Goal: Information Seeking & Learning: Learn about a topic

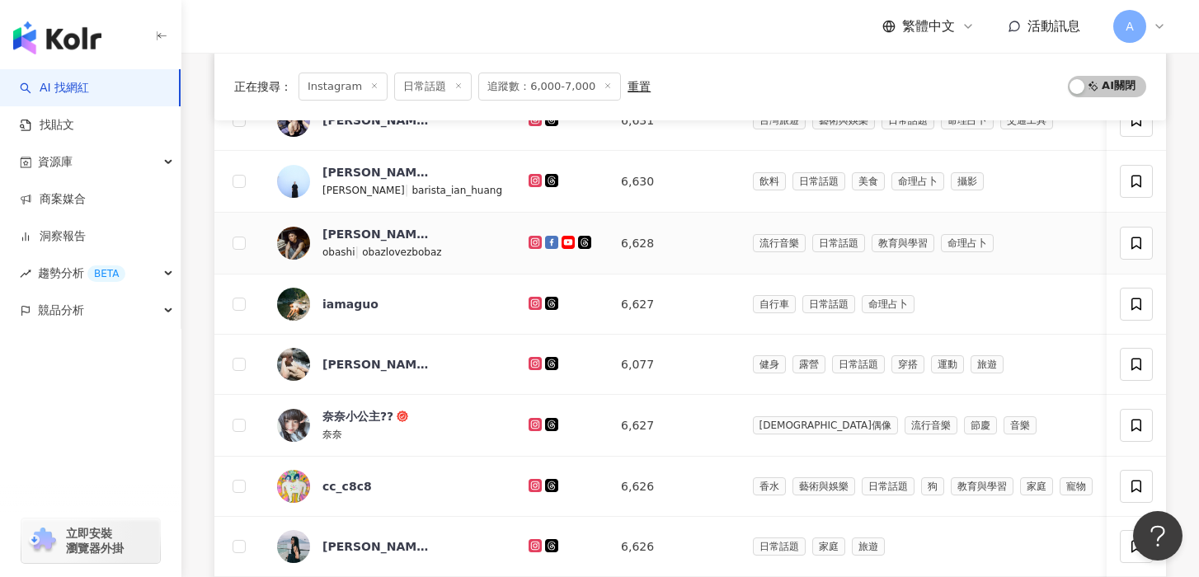
click at [528, 245] on icon at bounding box center [534, 242] width 13 height 13
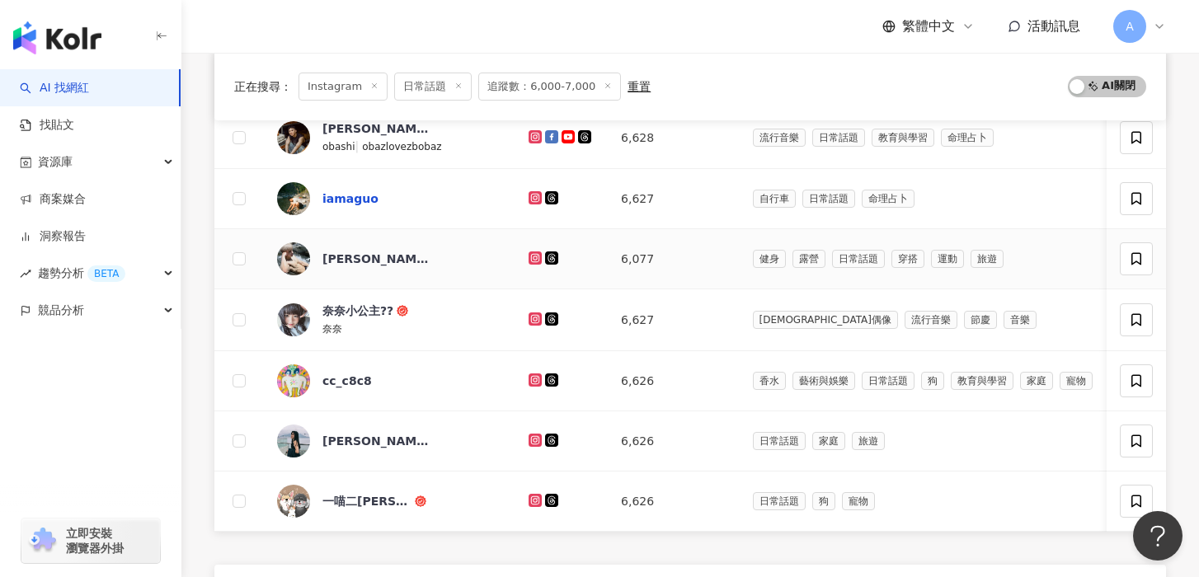
scroll to position [547, 0]
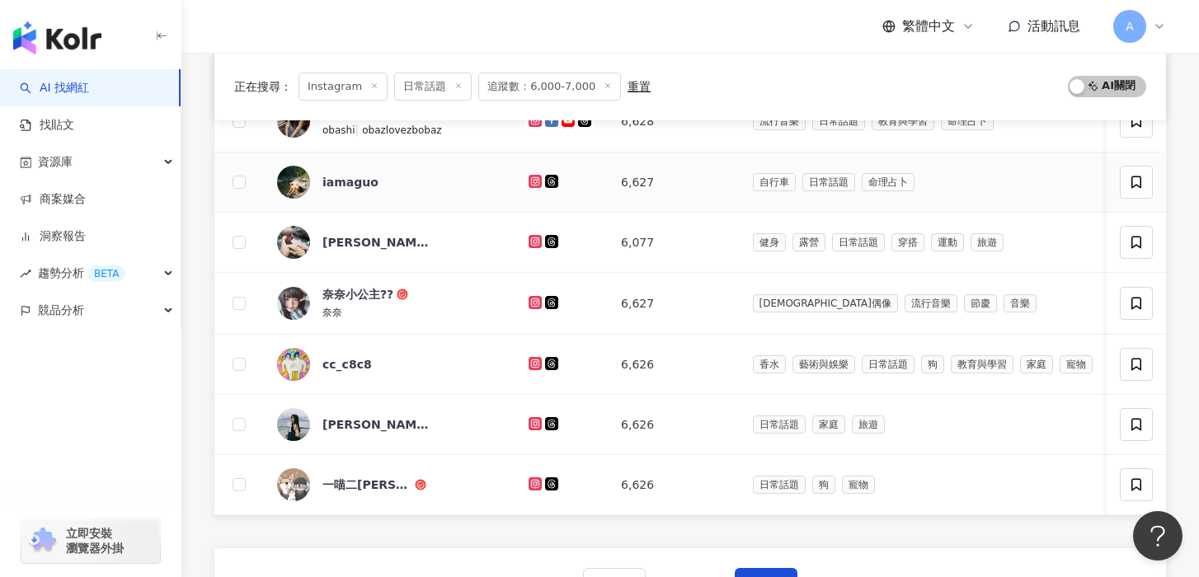
click at [530, 179] on icon at bounding box center [535, 181] width 11 height 10
click at [533, 303] on icon at bounding box center [534, 302] width 2 height 2
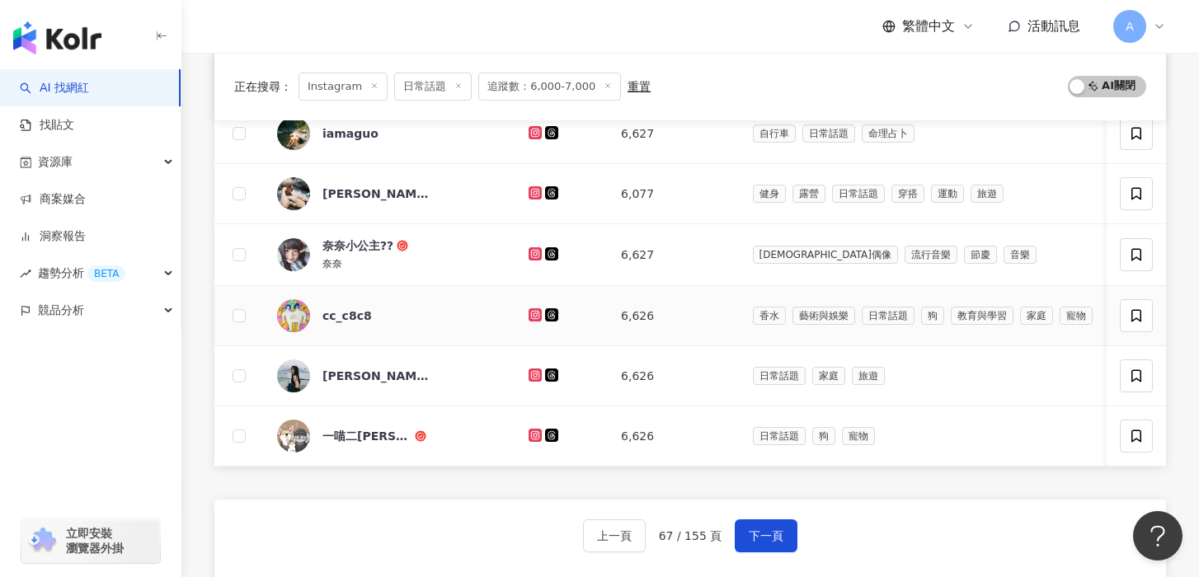
scroll to position [600, 0]
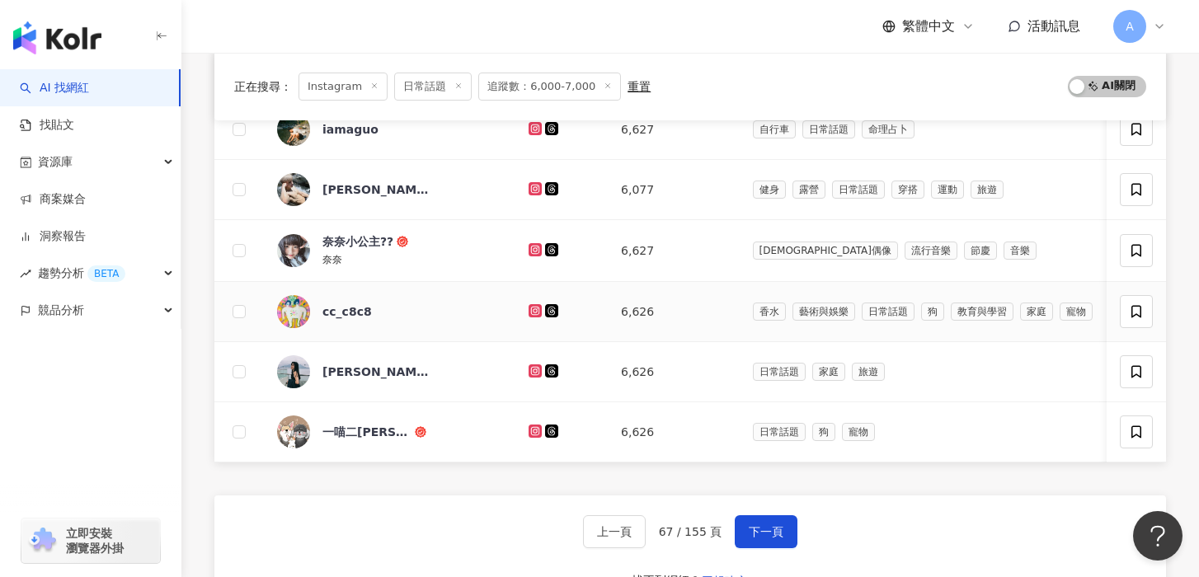
click at [528, 306] on icon at bounding box center [534, 310] width 13 height 13
click at [533, 372] on icon at bounding box center [534, 370] width 2 height 2
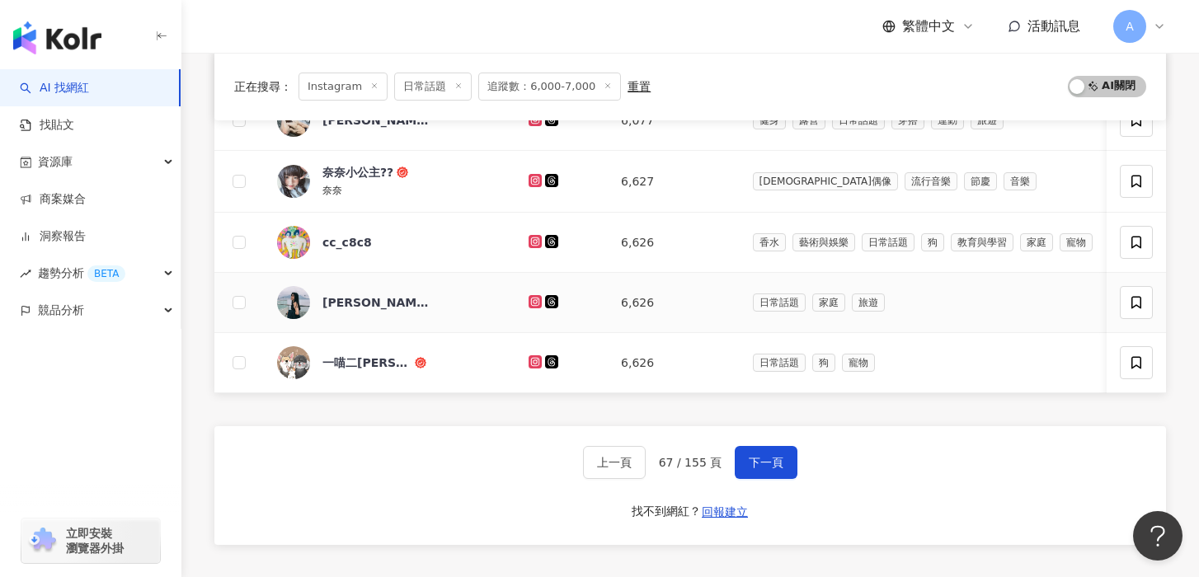
scroll to position [674, 0]
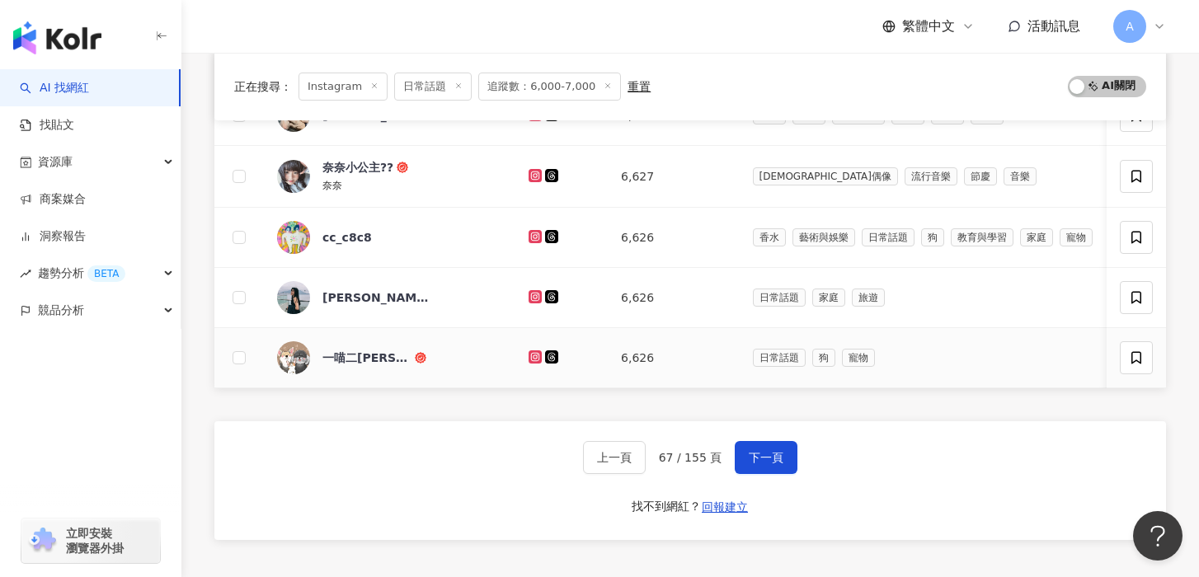
click at [528, 359] on icon at bounding box center [534, 356] width 13 height 13
click at [788, 448] on button "下一頁" at bounding box center [765, 457] width 63 height 33
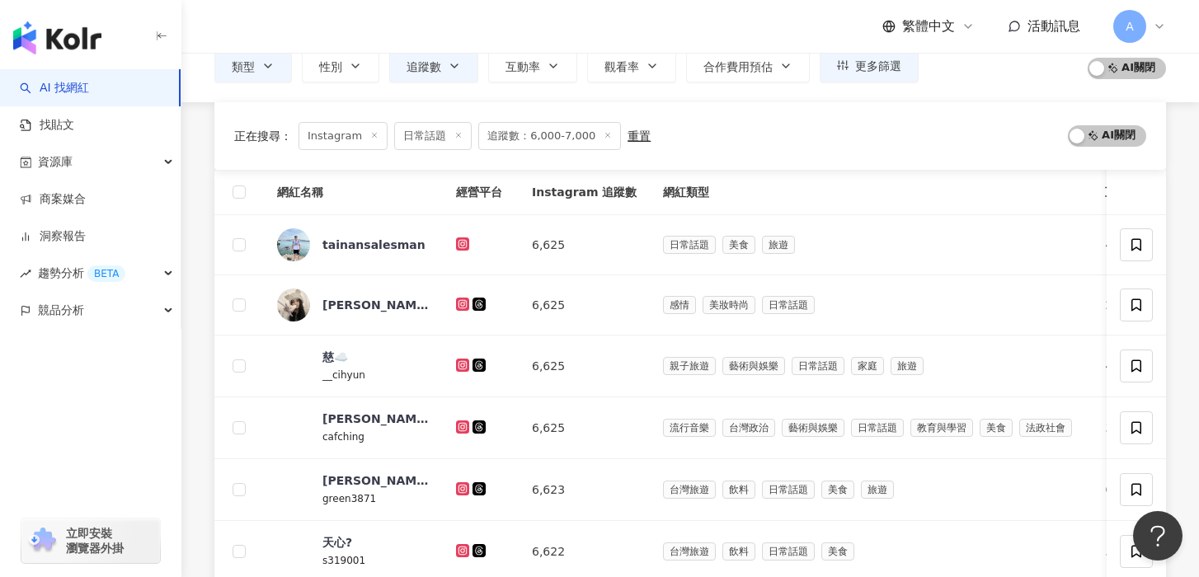
scroll to position [214, 0]
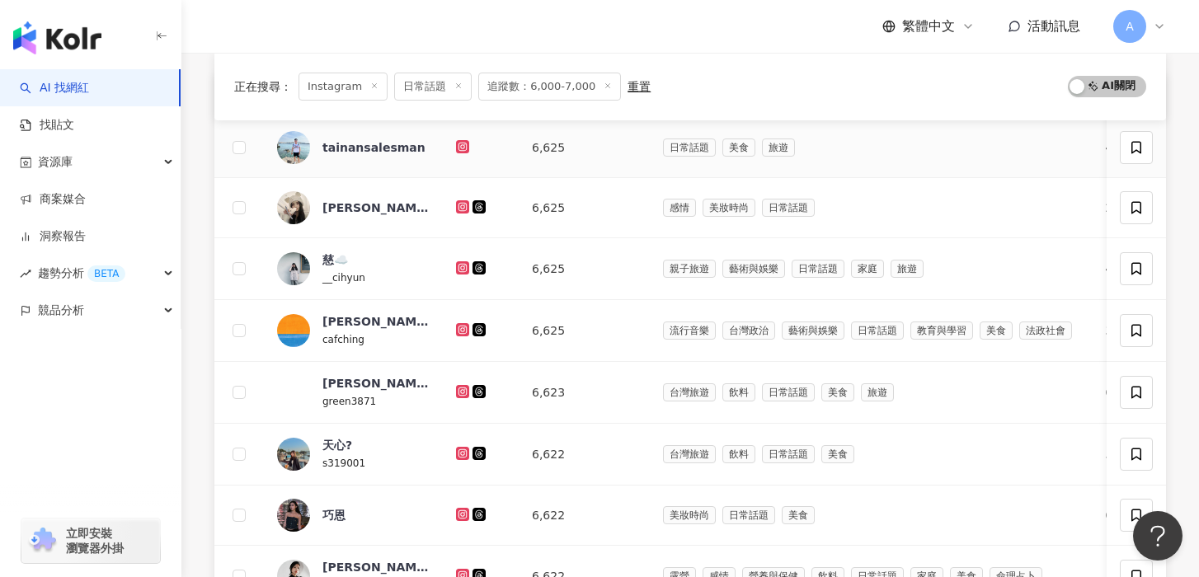
click at [465, 137] on td at bounding box center [481, 148] width 76 height 60
click at [465, 146] on icon at bounding box center [462, 146] width 7 height 7
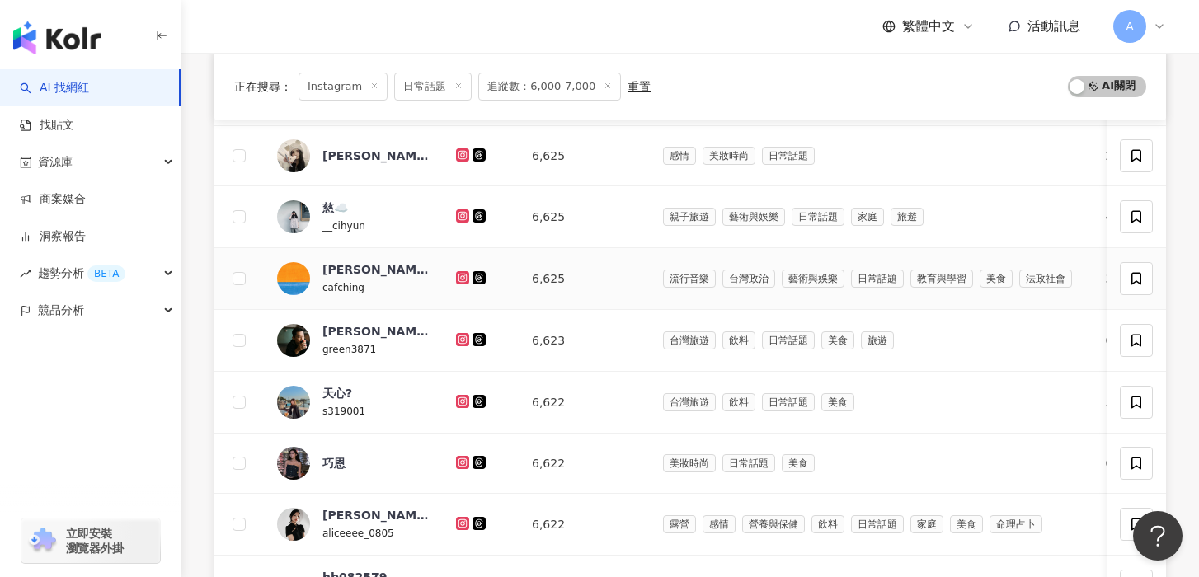
scroll to position [269, 0]
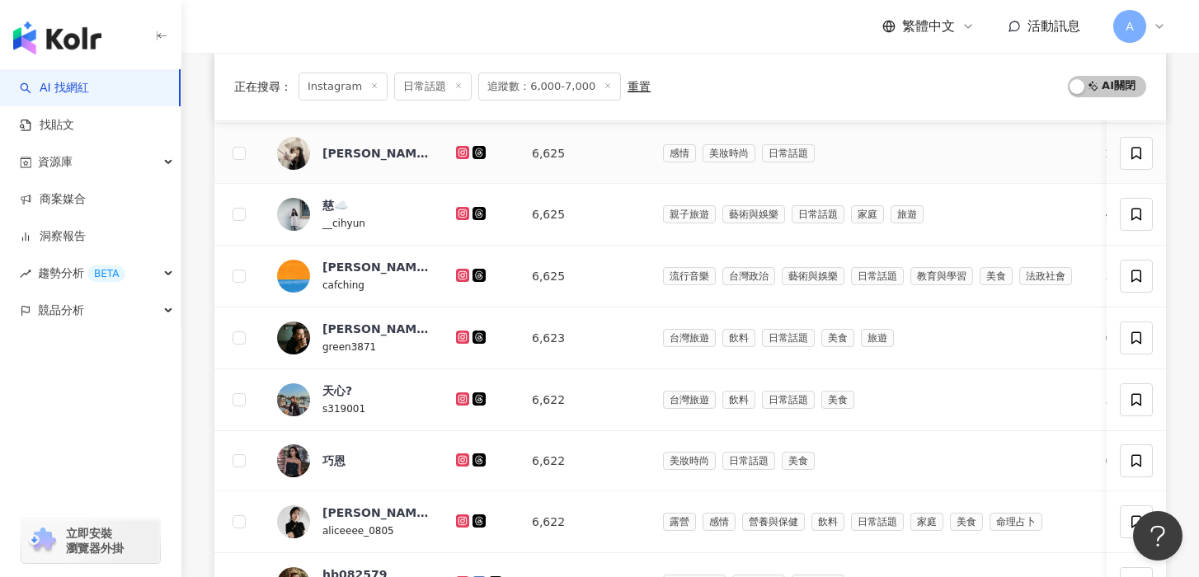
click at [459, 155] on icon at bounding box center [462, 151] width 7 height 7
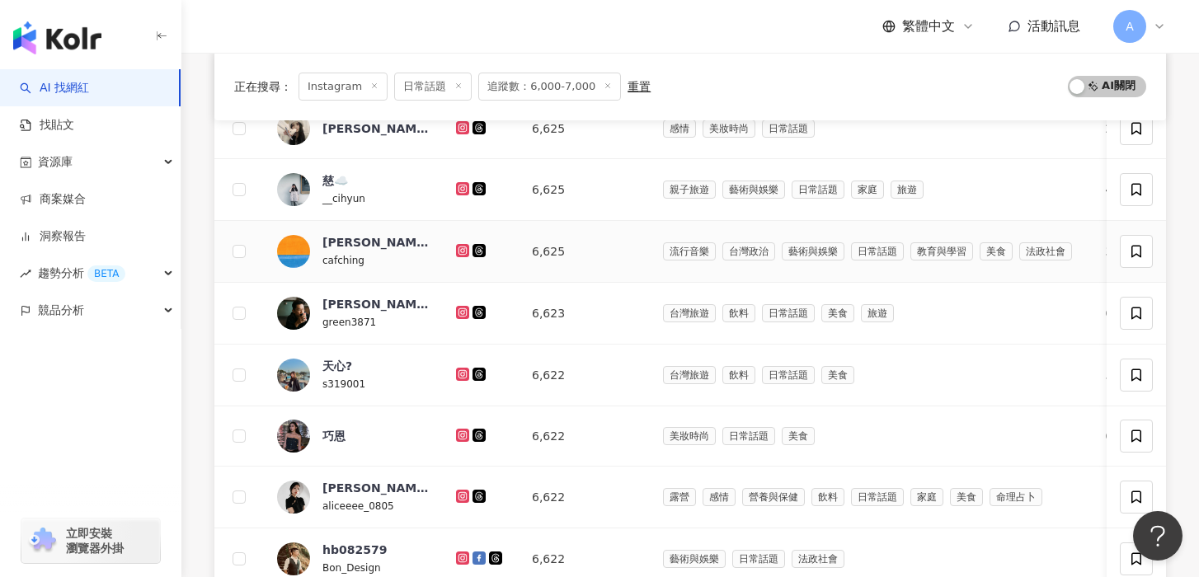
scroll to position [297, 0]
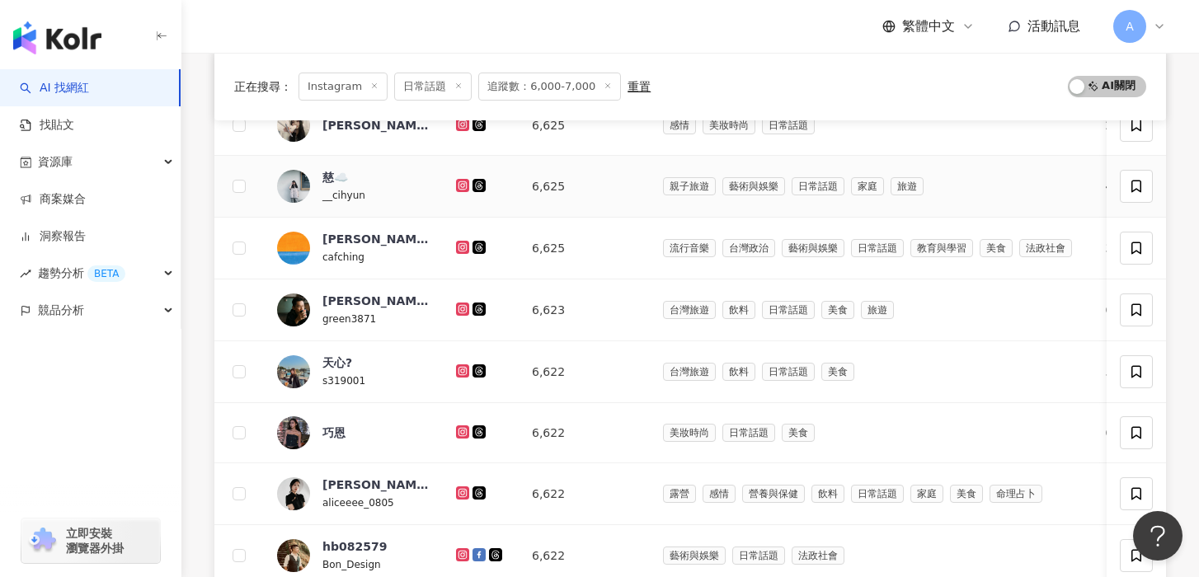
click at [456, 188] on icon at bounding box center [462, 185] width 13 height 13
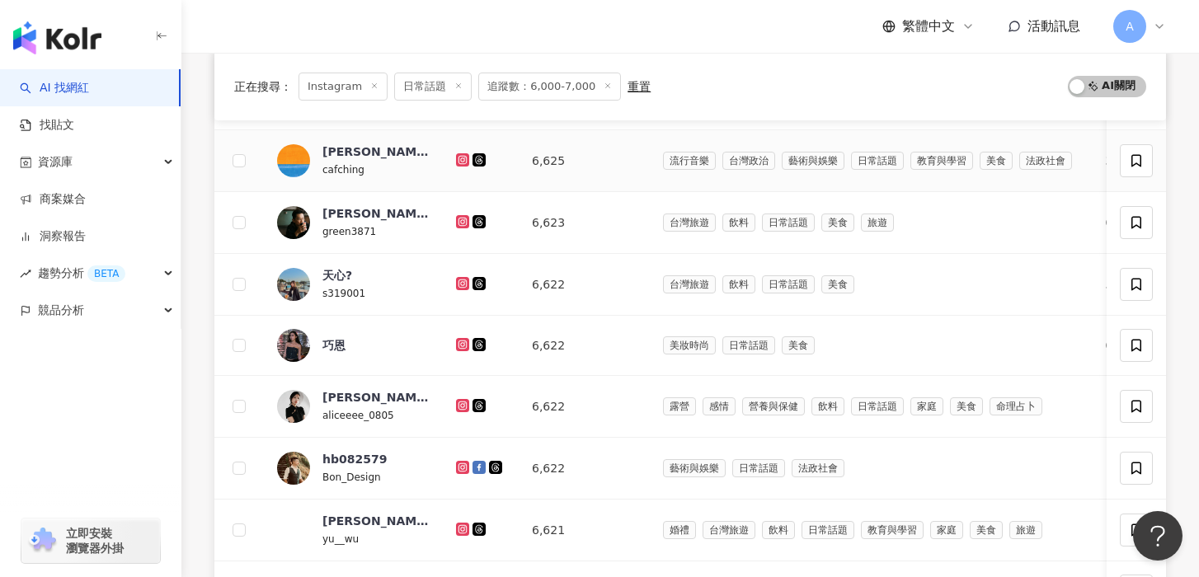
scroll to position [395, 0]
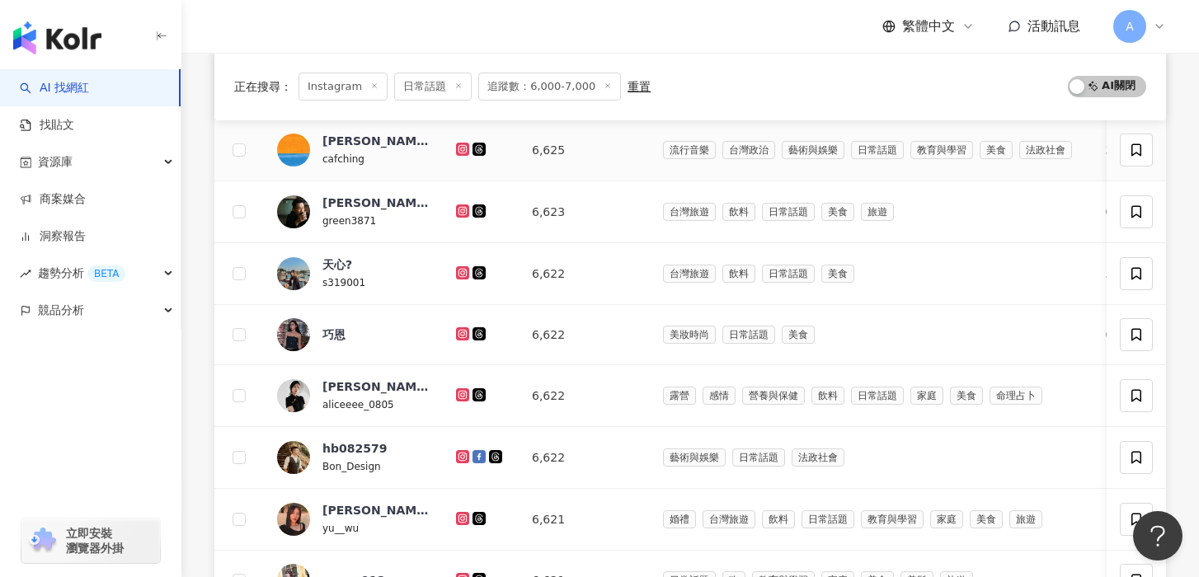
click at [459, 148] on icon at bounding box center [462, 148] width 7 height 7
click at [463, 211] on icon at bounding box center [462, 210] width 2 height 2
click at [463, 268] on icon at bounding box center [462, 272] width 13 height 13
click at [463, 331] on icon at bounding box center [462, 333] width 7 height 7
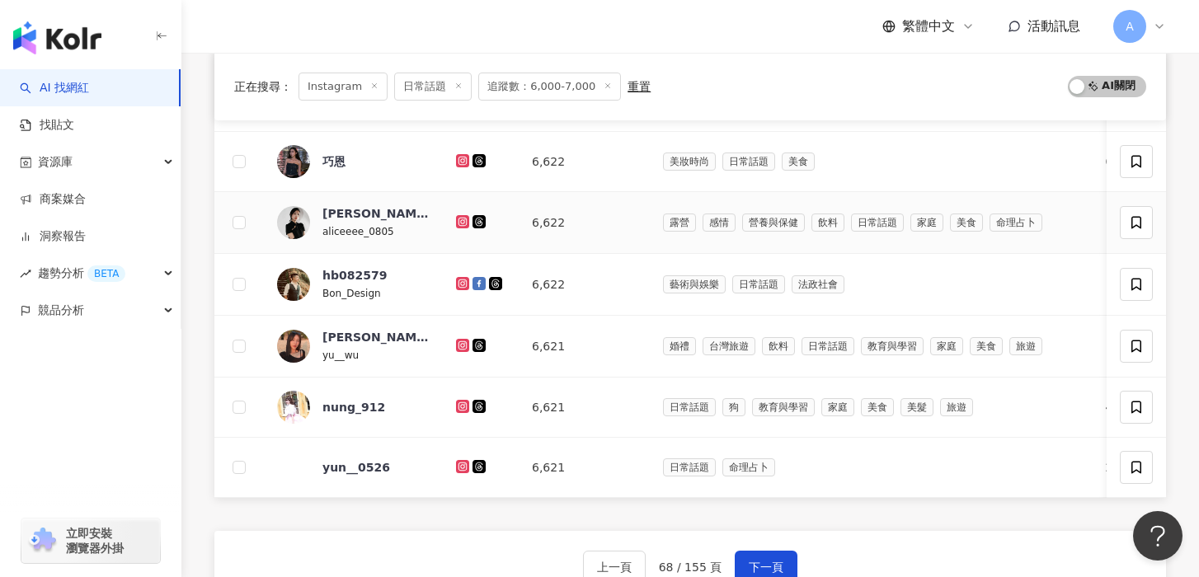
scroll to position [603, 0]
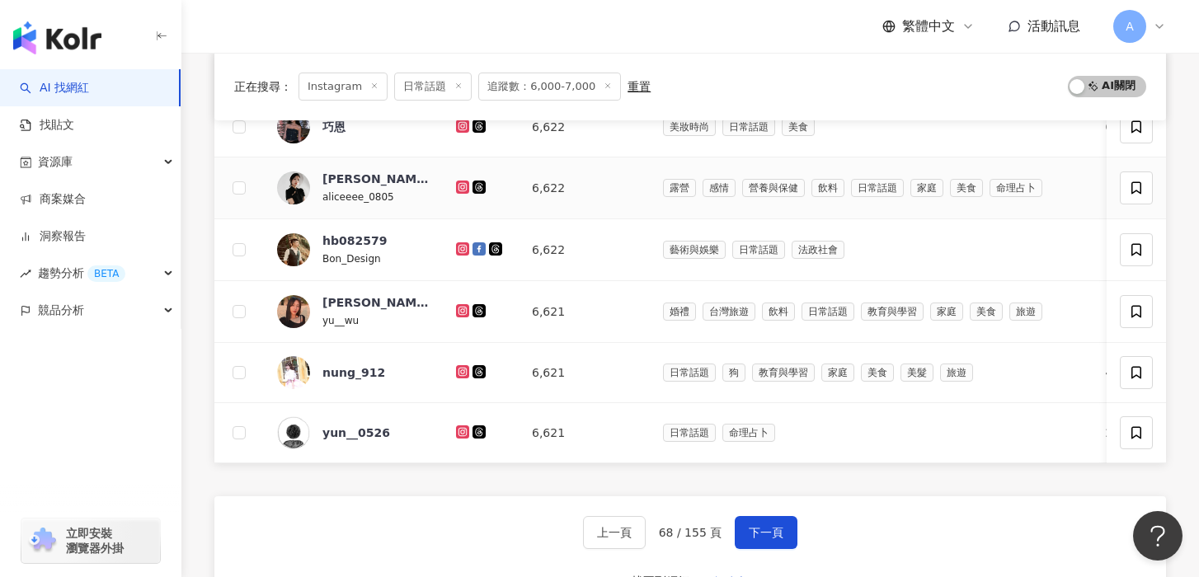
click at [456, 186] on icon at bounding box center [462, 187] width 13 height 13
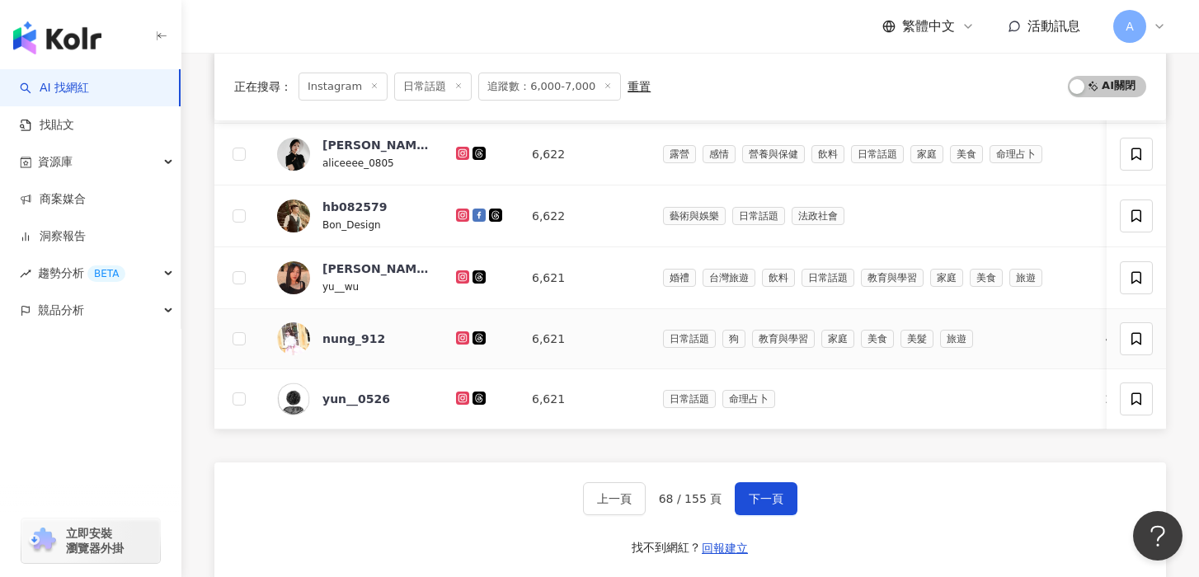
scroll to position [634, 0]
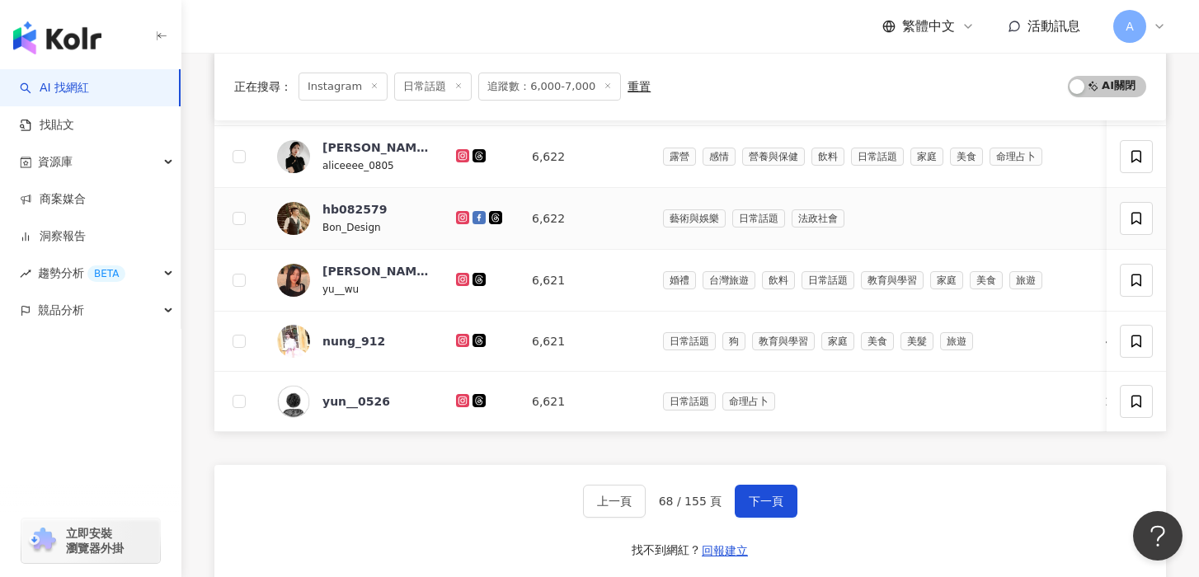
click at [462, 219] on icon at bounding box center [462, 218] width 11 height 10
click at [464, 274] on icon at bounding box center [462, 279] width 13 height 13
click at [464, 345] on icon at bounding box center [462, 340] width 13 height 13
click at [457, 398] on icon at bounding box center [462, 400] width 13 height 13
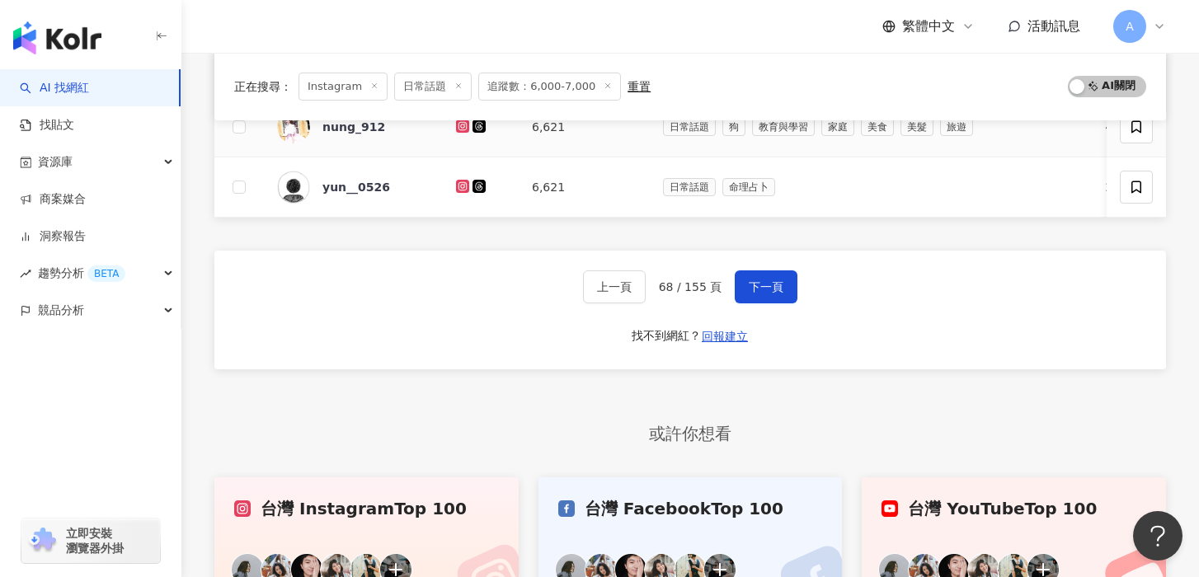
scroll to position [870, 0]
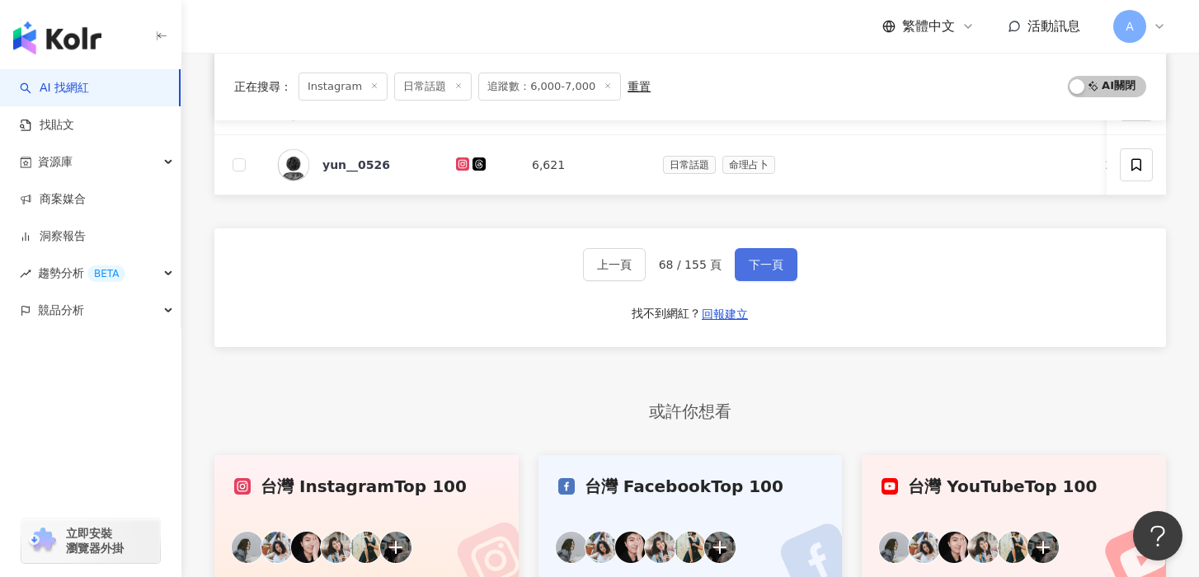
click at [786, 259] on button "下一頁" at bounding box center [765, 264] width 63 height 33
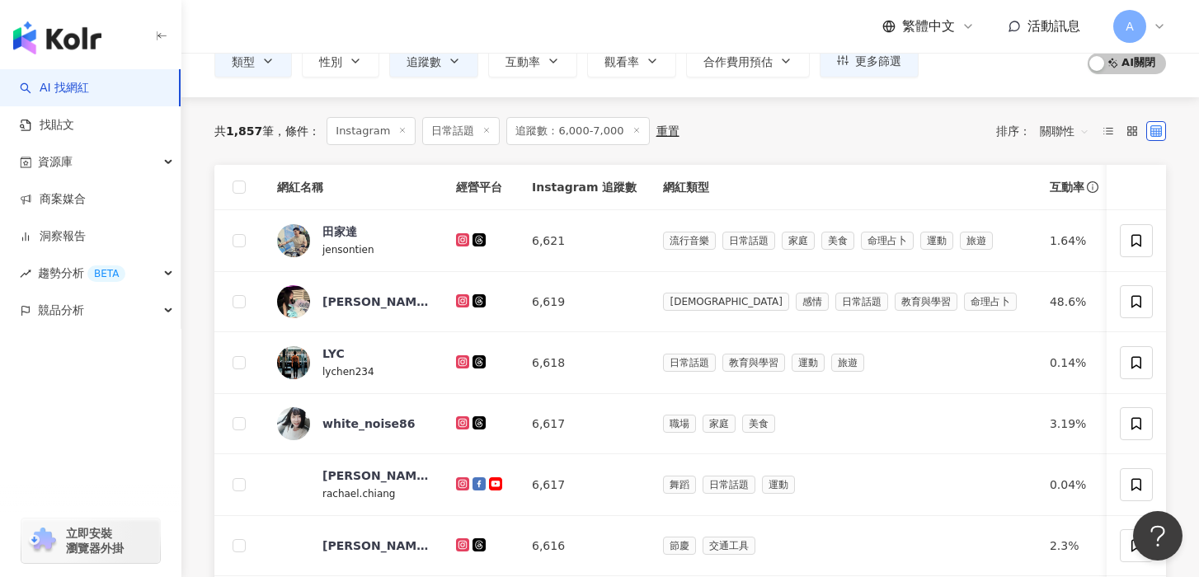
scroll to position [177, 0]
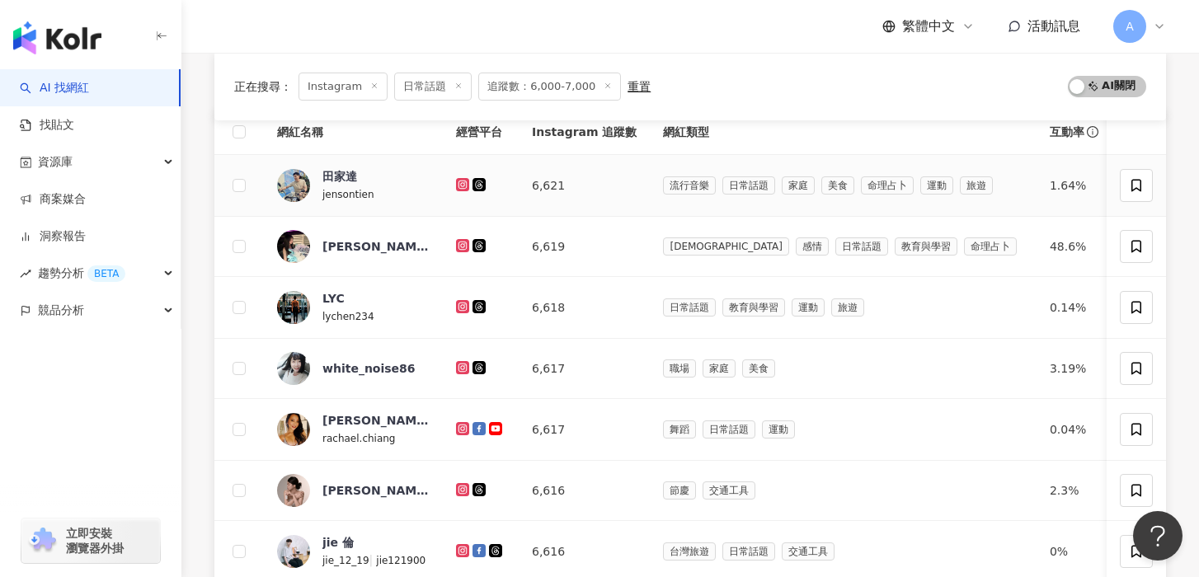
click at [458, 181] on icon at bounding box center [462, 185] width 11 height 10
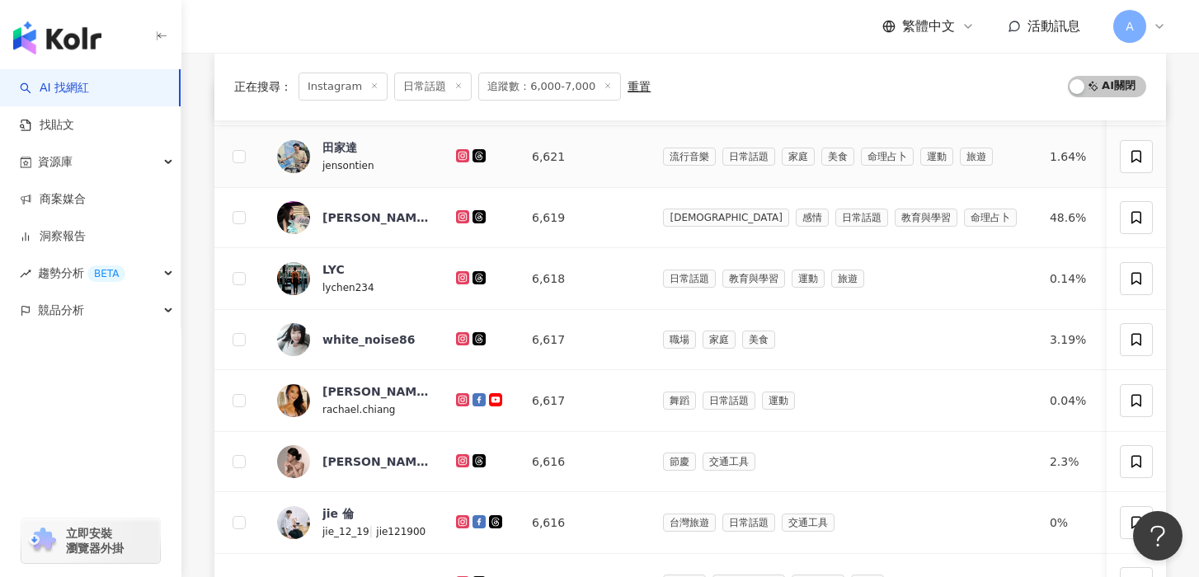
scroll to position [209, 0]
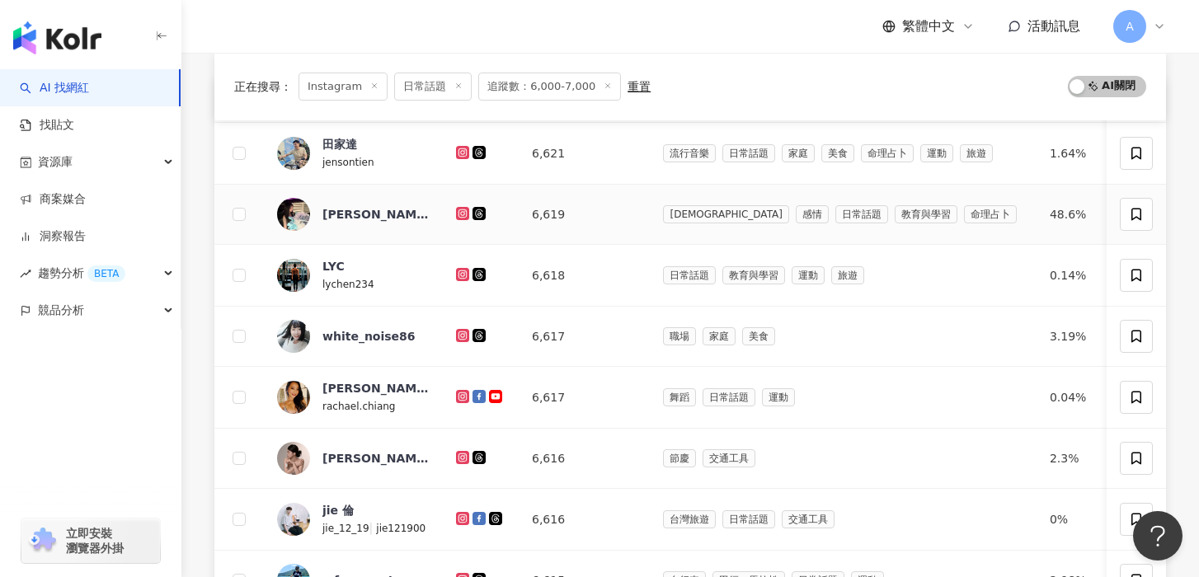
click at [468, 212] on icon at bounding box center [462, 213] width 13 height 13
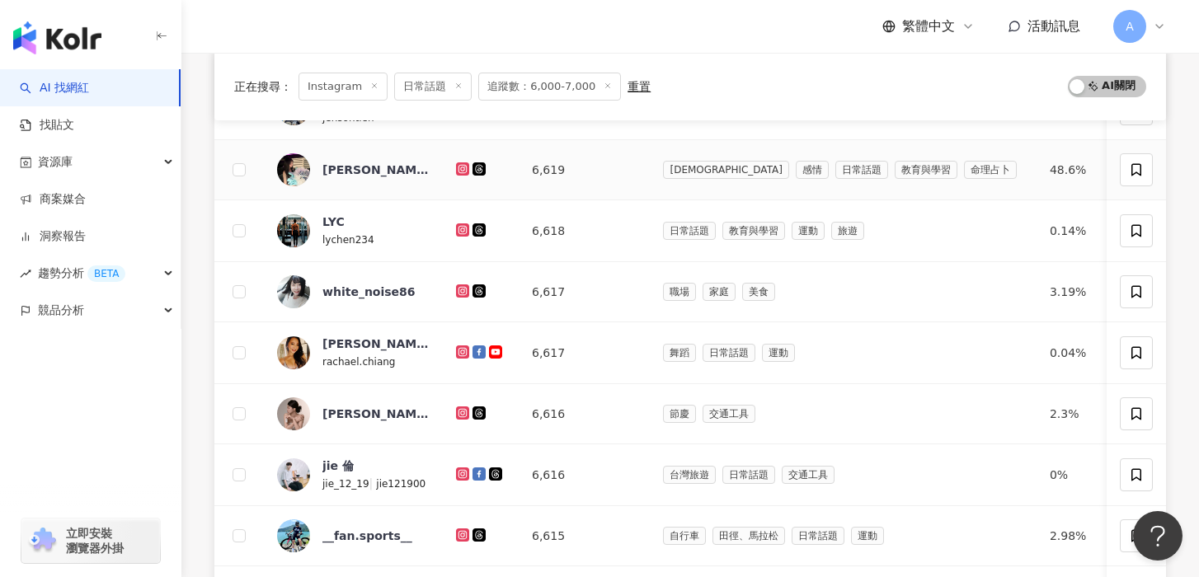
scroll to position [289, 0]
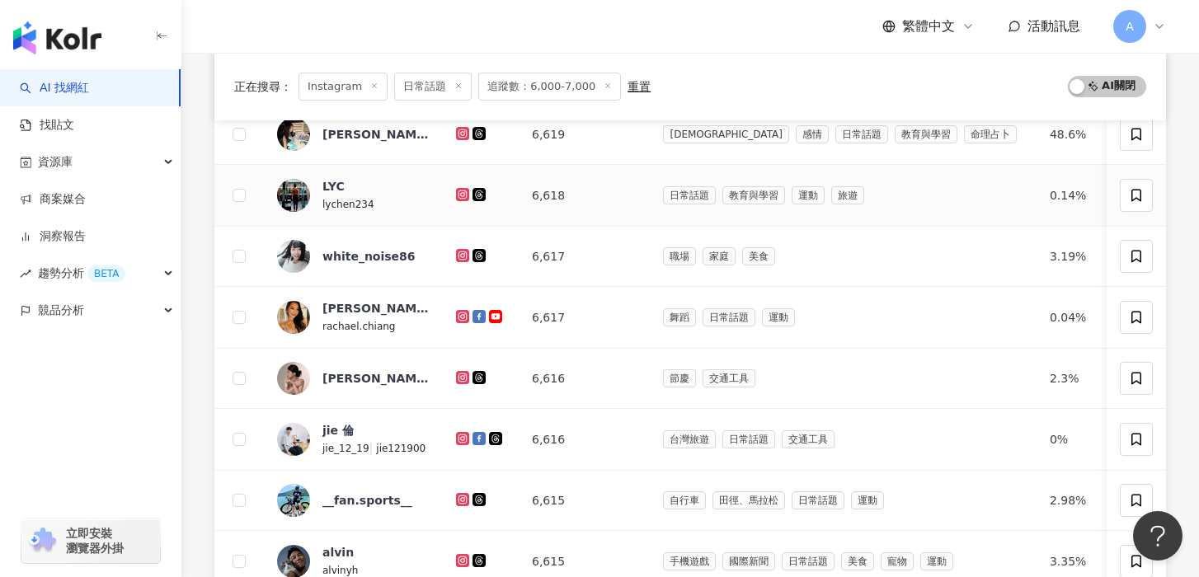
click at [454, 199] on td at bounding box center [481, 196] width 76 height 62
click at [456, 196] on icon at bounding box center [462, 194] width 13 height 13
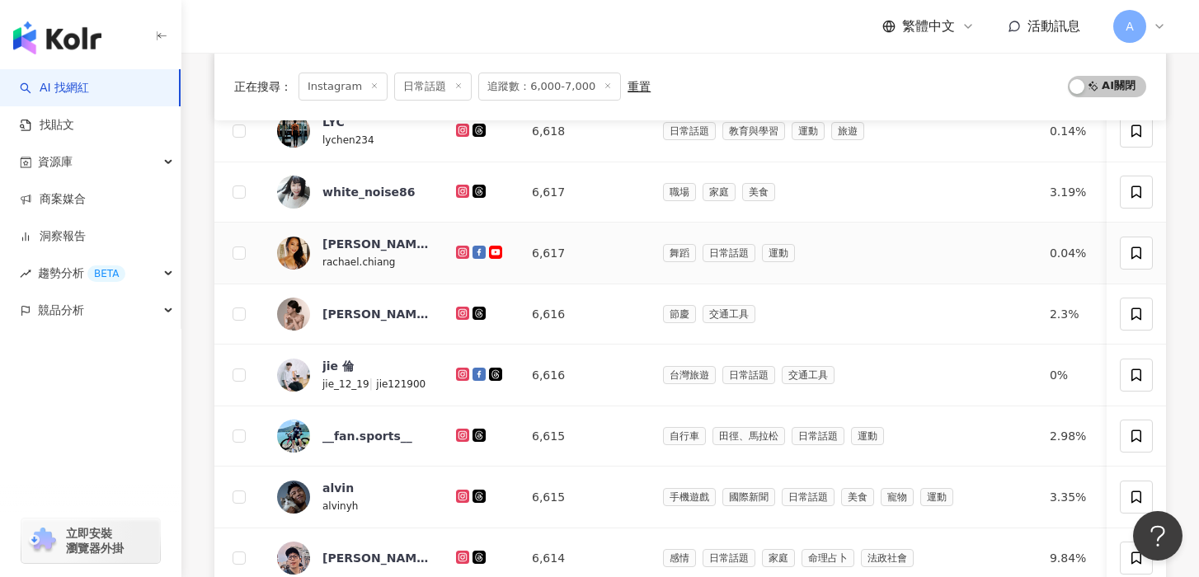
scroll to position [359, 0]
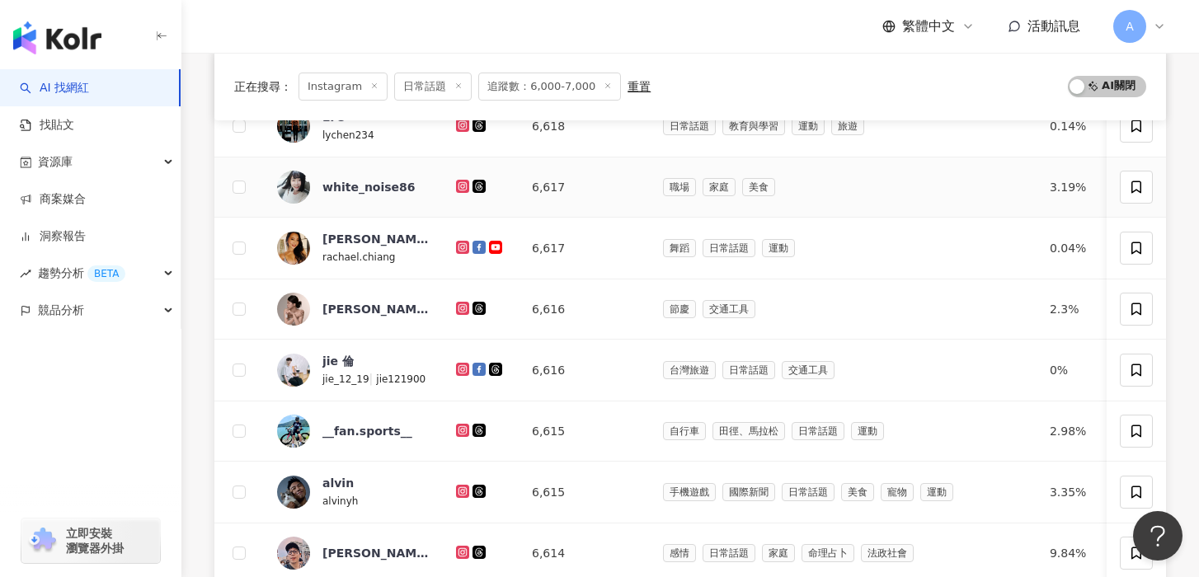
click at [462, 187] on icon at bounding box center [462, 186] width 11 height 10
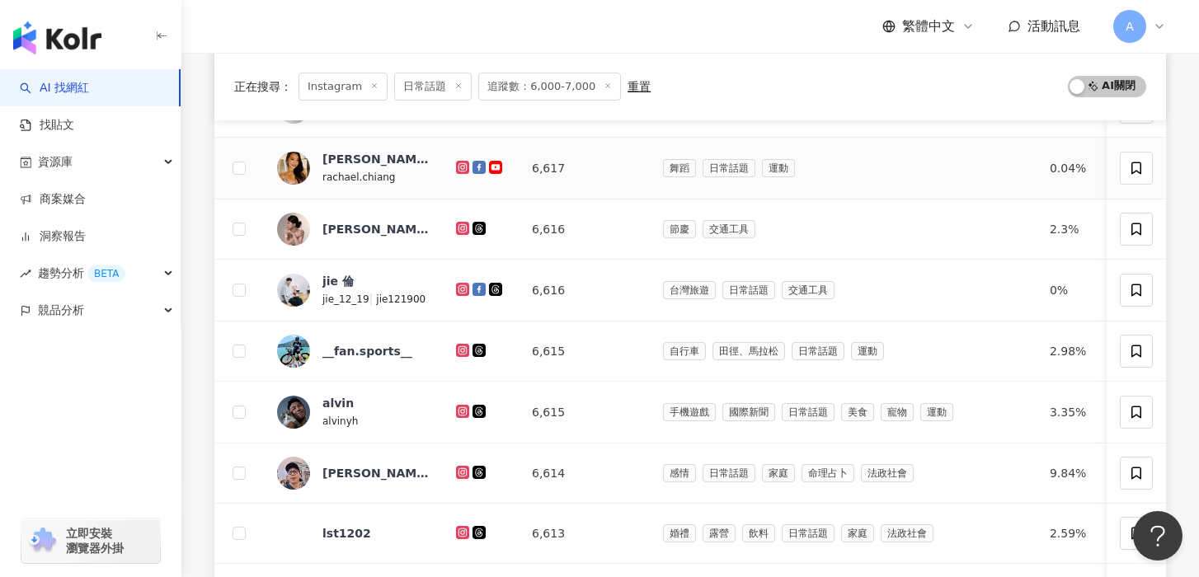
scroll to position [439, 0]
click at [459, 162] on icon at bounding box center [462, 166] width 13 height 13
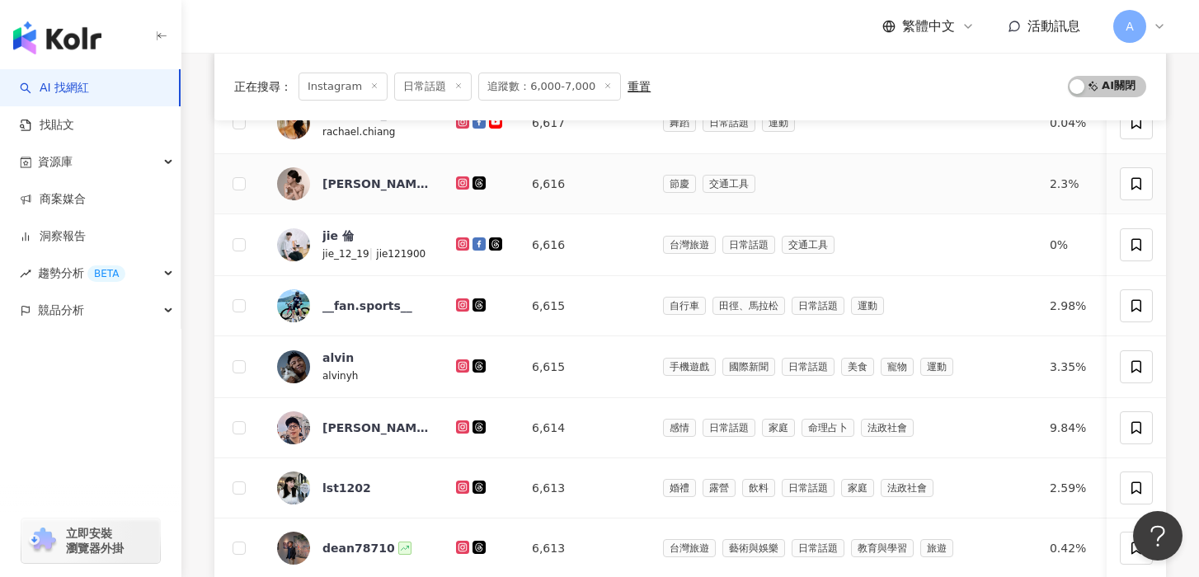
scroll to position [497, 0]
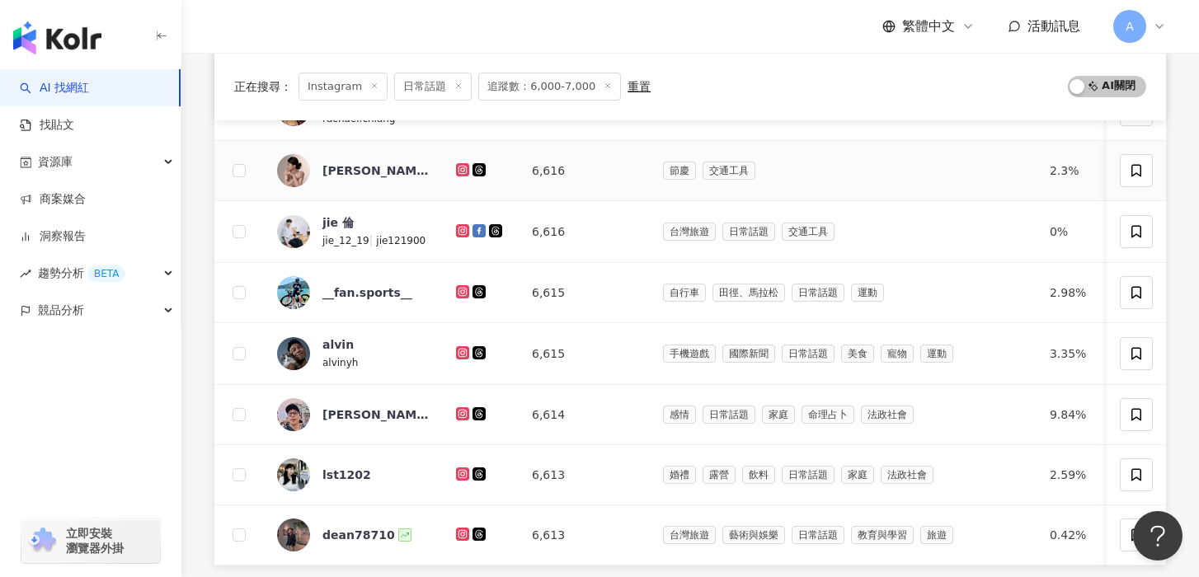
click at [462, 167] on icon at bounding box center [462, 169] width 7 height 7
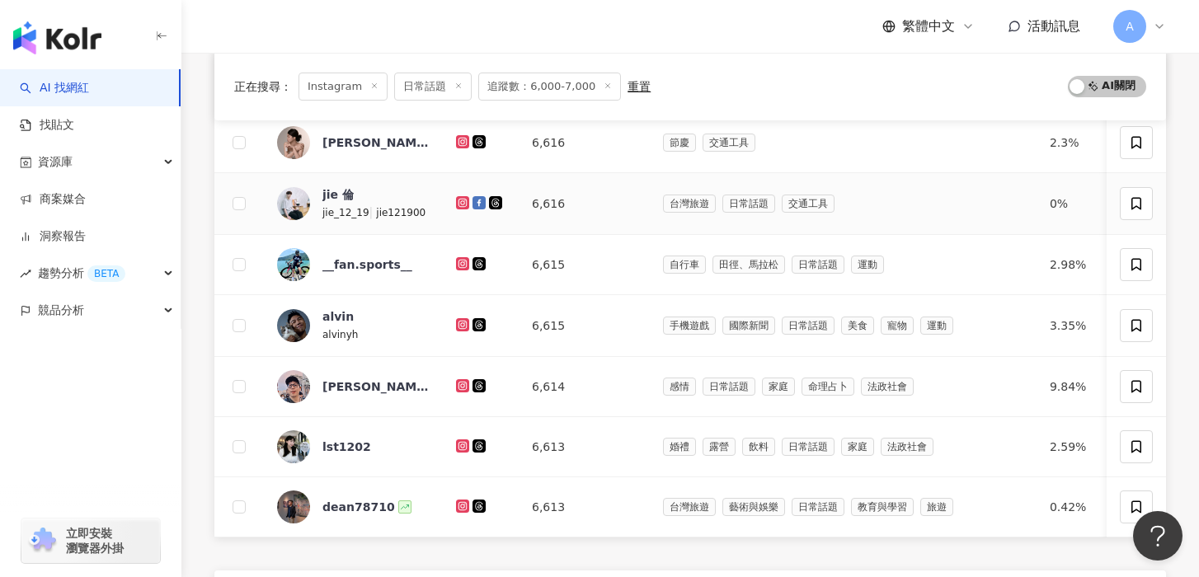
scroll to position [538, 0]
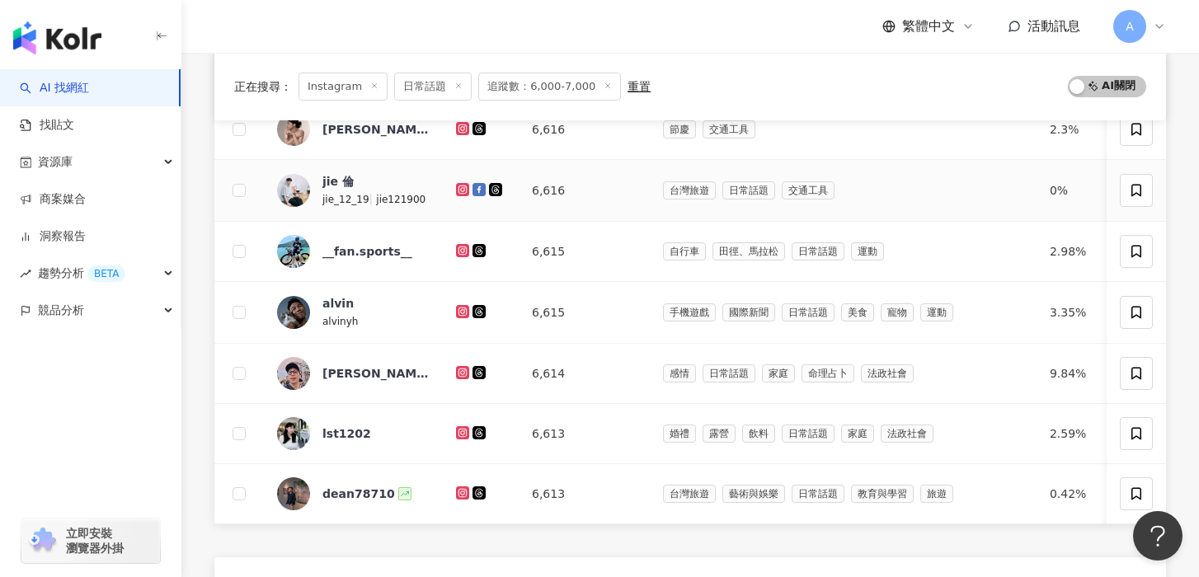
click at [462, 187] on icon at bounding box center [462, 188] width 7 height 7
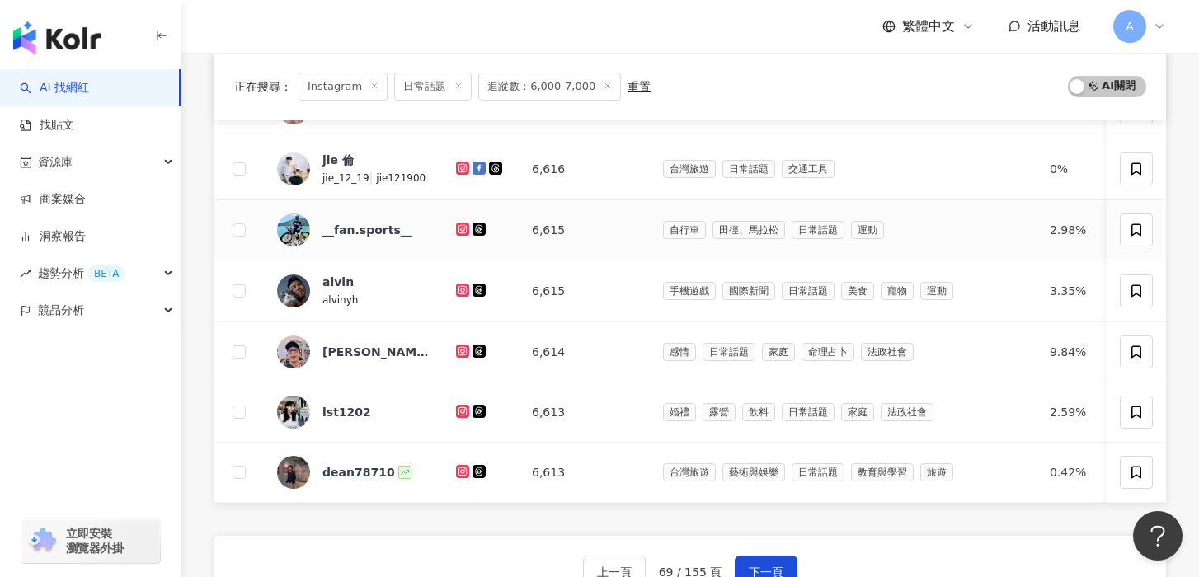
click at [461, 224] on icon at bounding box center [462, 229] width 13 height 13
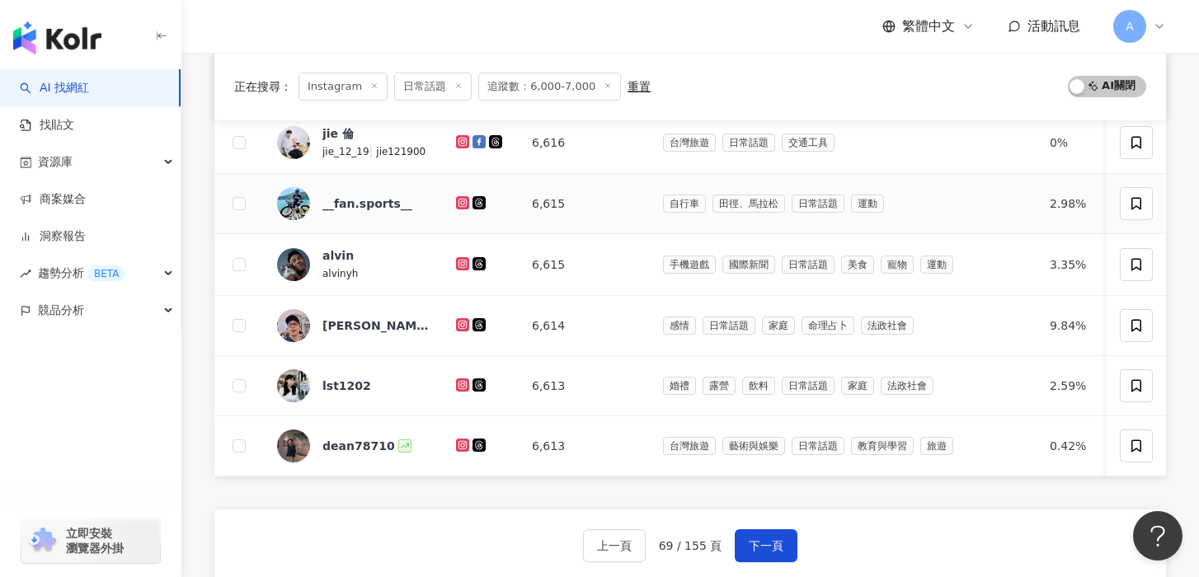
scroll to position [587, 0]
click at [462, 260] on icon at bounding box center [462, 263] width 11 height 10
click at [461, 323] on icon at bounding box center [462, 324] width 11 height 10
click at [466, 382] on icon at bounding box center [462, 384] width 11 height 10
click at [464, 445] on icon at bounding box center [462, 443] width 7 height 7
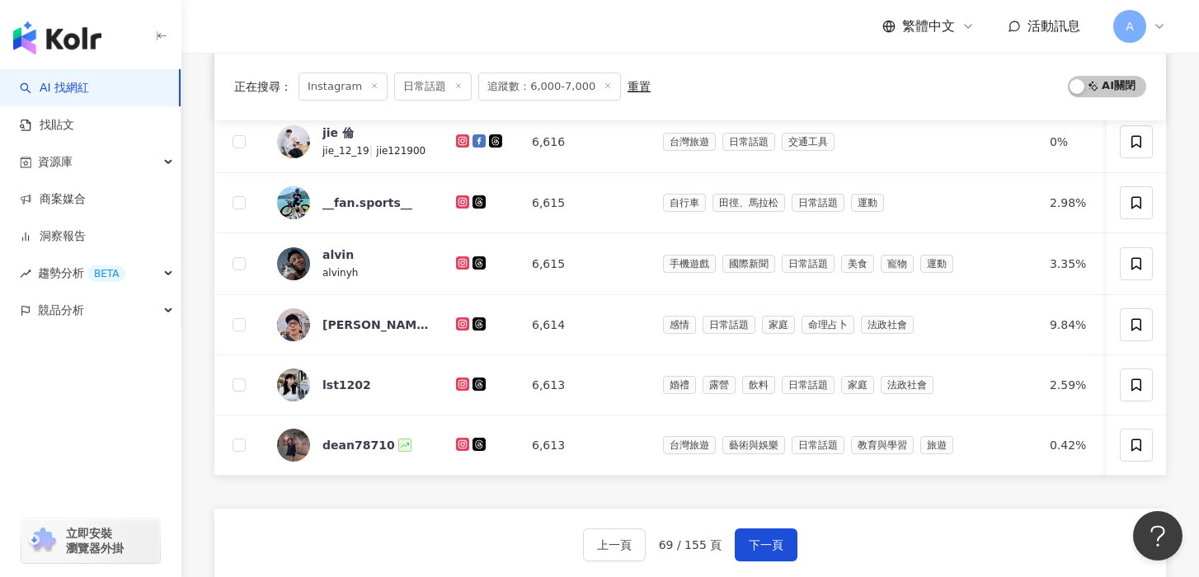
click at [746, 527] on div "上一頁 69 / 155 頁 下一頁 找不到網紅？ 回報建立" at bounding box center [689, 568] width 951 height 119
click at [749, 532] on button "下一頁" at bounding box center [765, 544] width 63 height 33
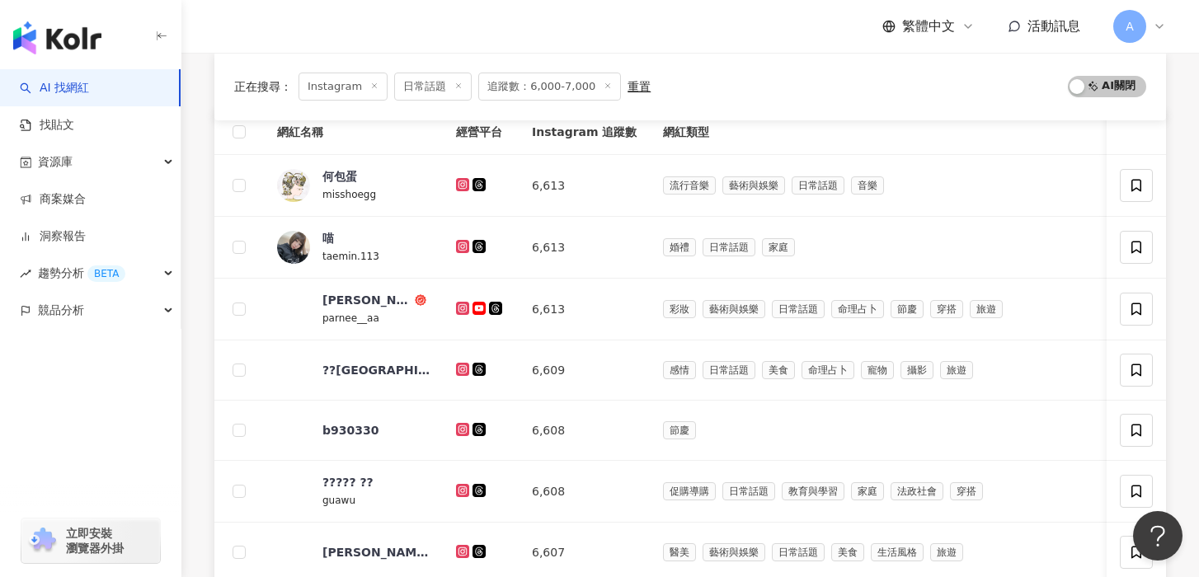
scroll to position [174, 0]
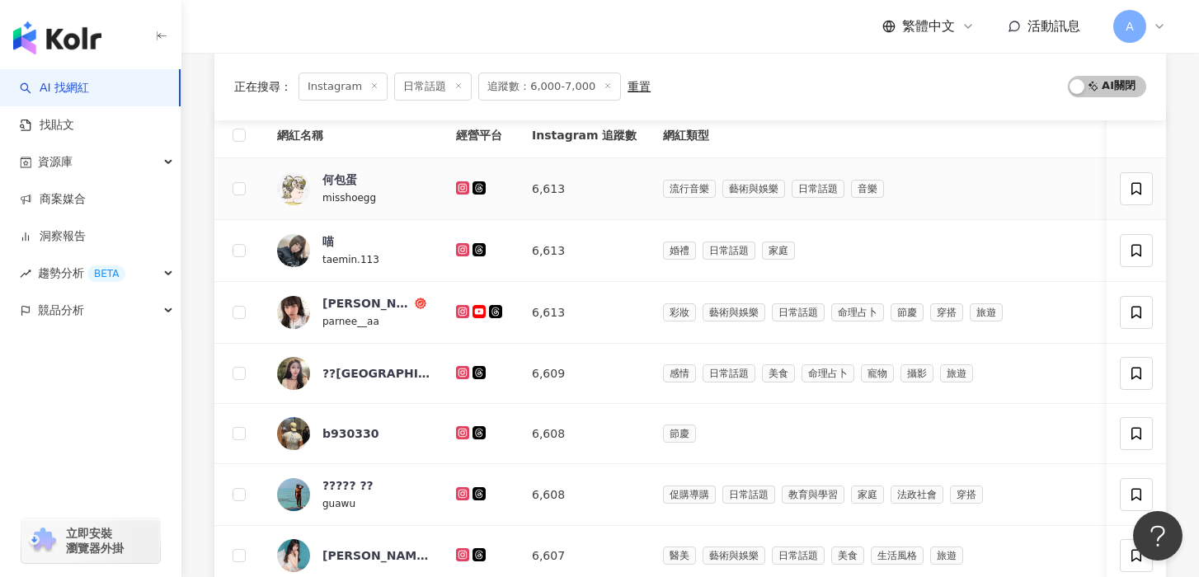
click at [460, 190] on icon at bounding box center [462, 187] width 7 height 7
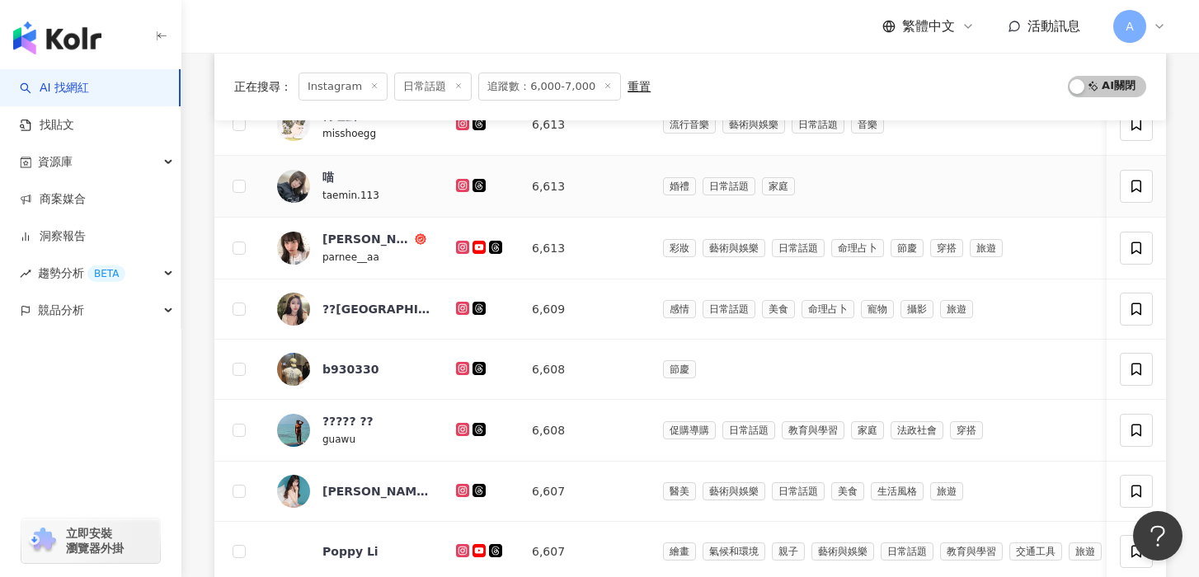
scroll to position [241, 0]
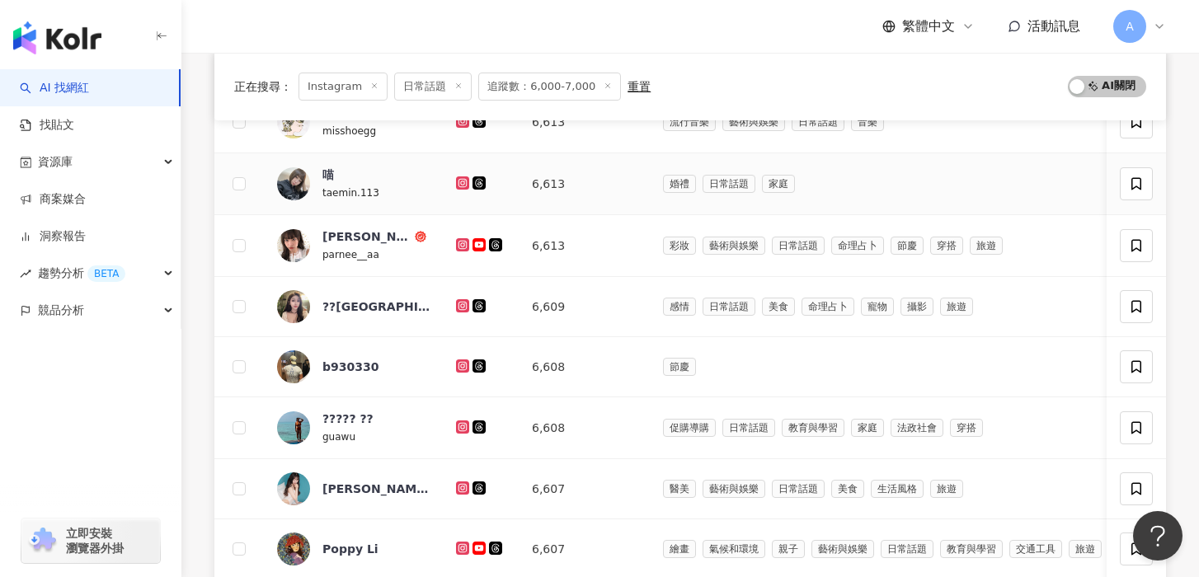
click at [463, 183] on icon at bounding box center [462, 182] width 2 height 2
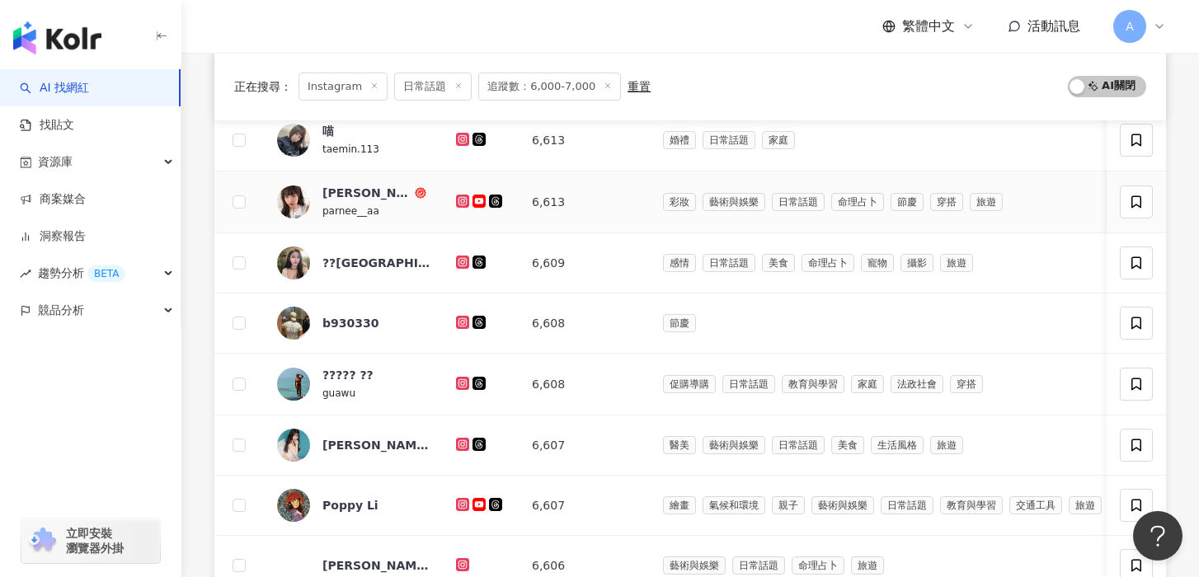
scroll to position [289, 0]
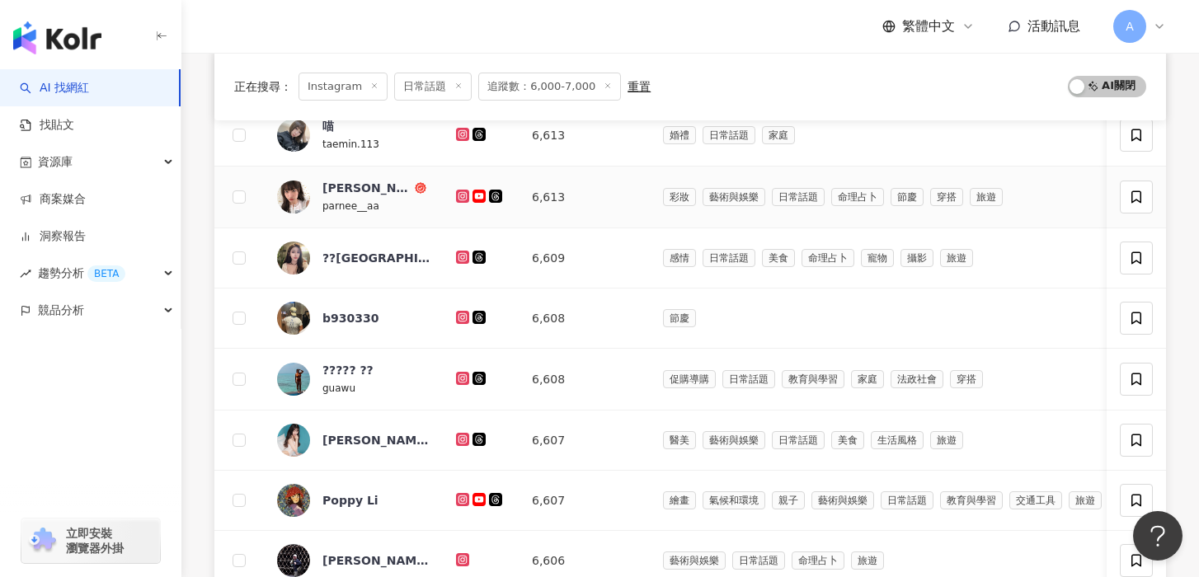
click at [464, 189] on div at bounding box center [480, 197] width 49 height 18
click at [464, 190] on icon at bounding box center [462, 196] width 13 height 13
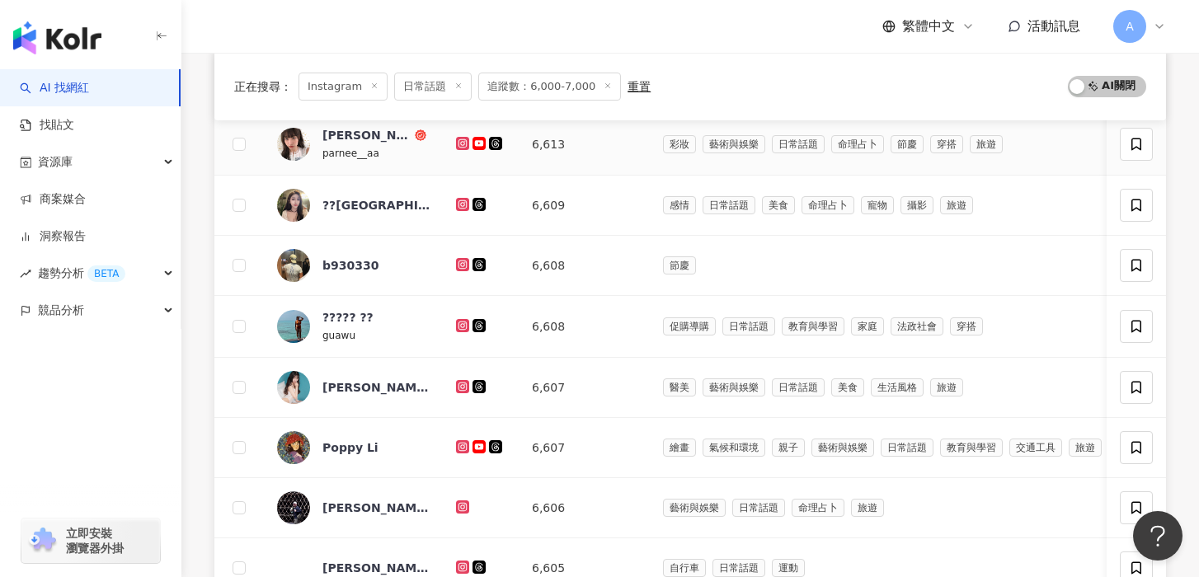
scroll to position [343, 0]
click at [457, 202] on icon at bounding box center [462, 204] width 11 height 10
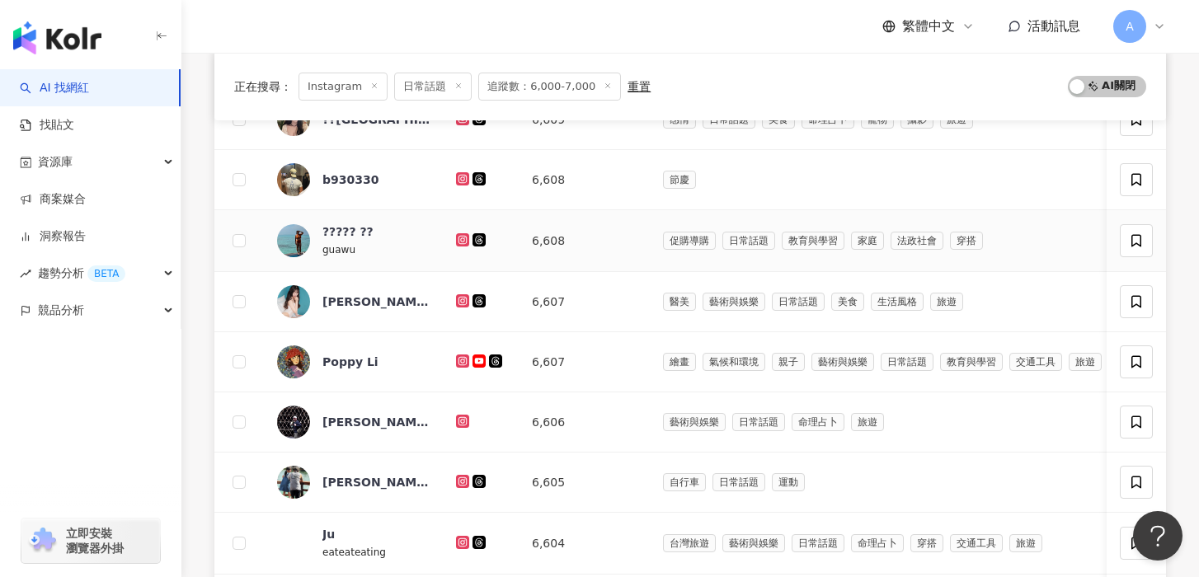
scroll to position [430, 0]
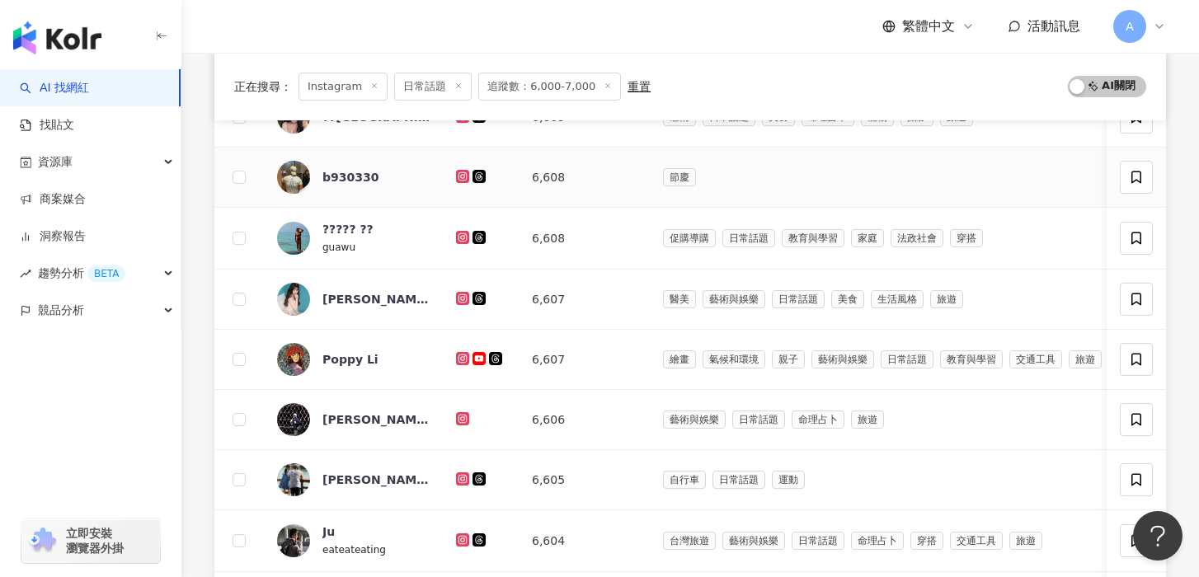
click at [464, 173] on icon at bounding box center [462, 175] width 7 height 7
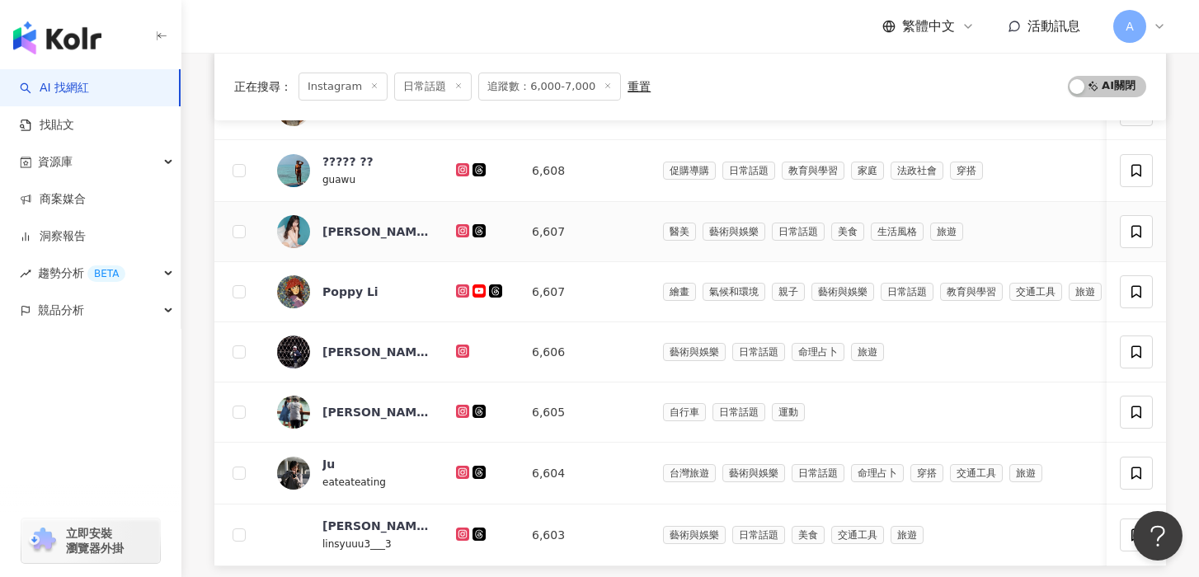
scroll to position [500, 0]
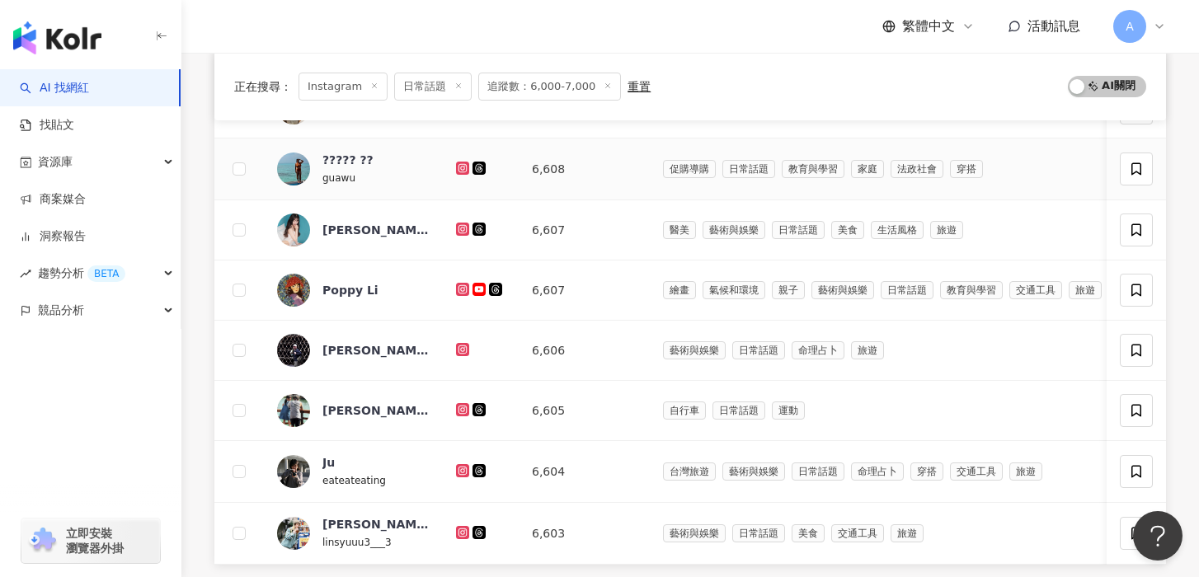
click at [465, 167] on icon at bounding box center [462, 167] width 7 height 7
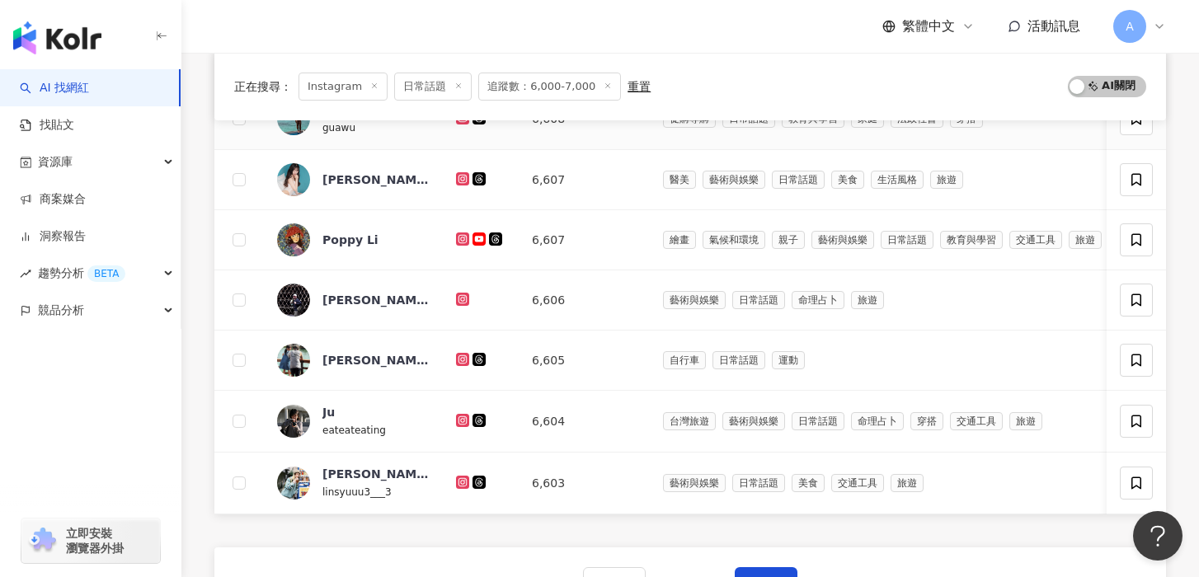
scroll to position [554, 0]
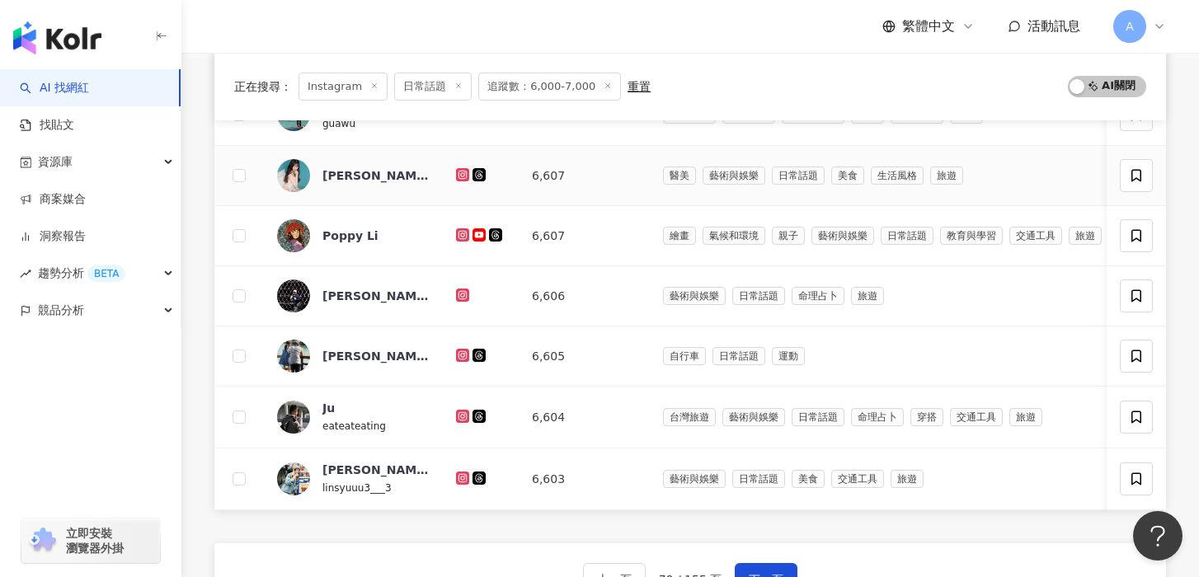
click at [458, 182] on div at bounding box center [480, 176] width 49 height 18
click at [462, 176] on icon at bounding box center [462, 174] width 2 height 2
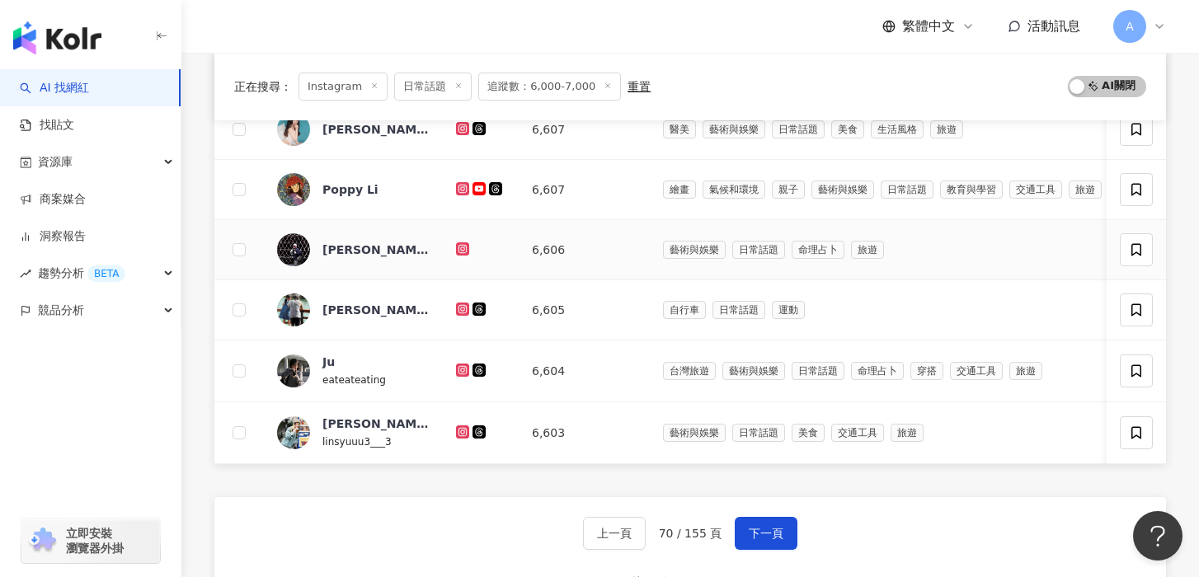
scroll to position [613, 0]
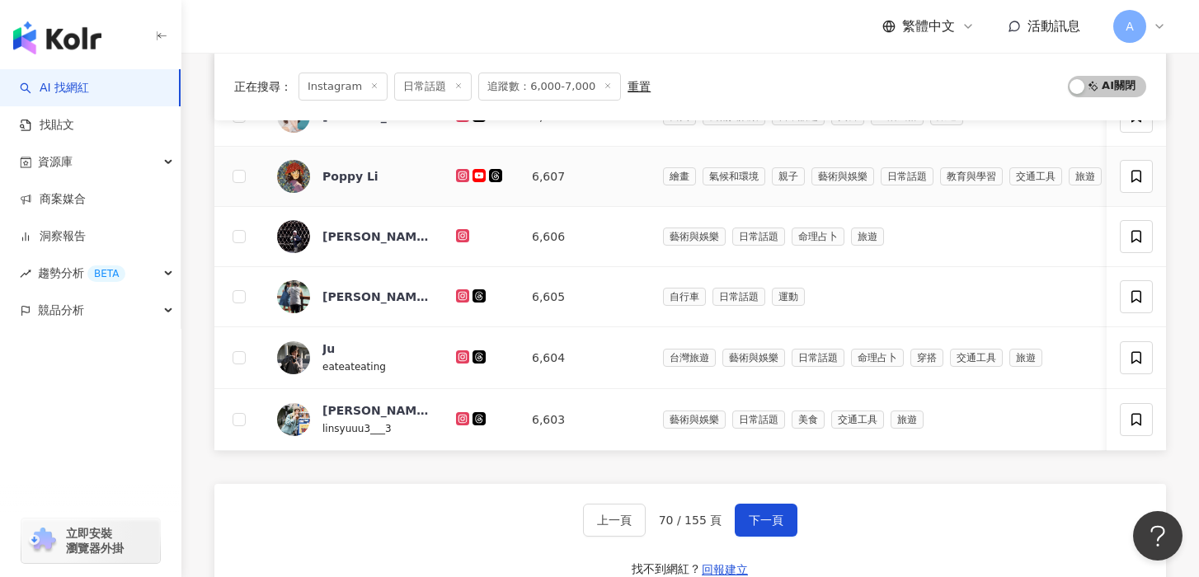
click at [462, 173] on icon at bounding box center [462, 174] width 7 height 7
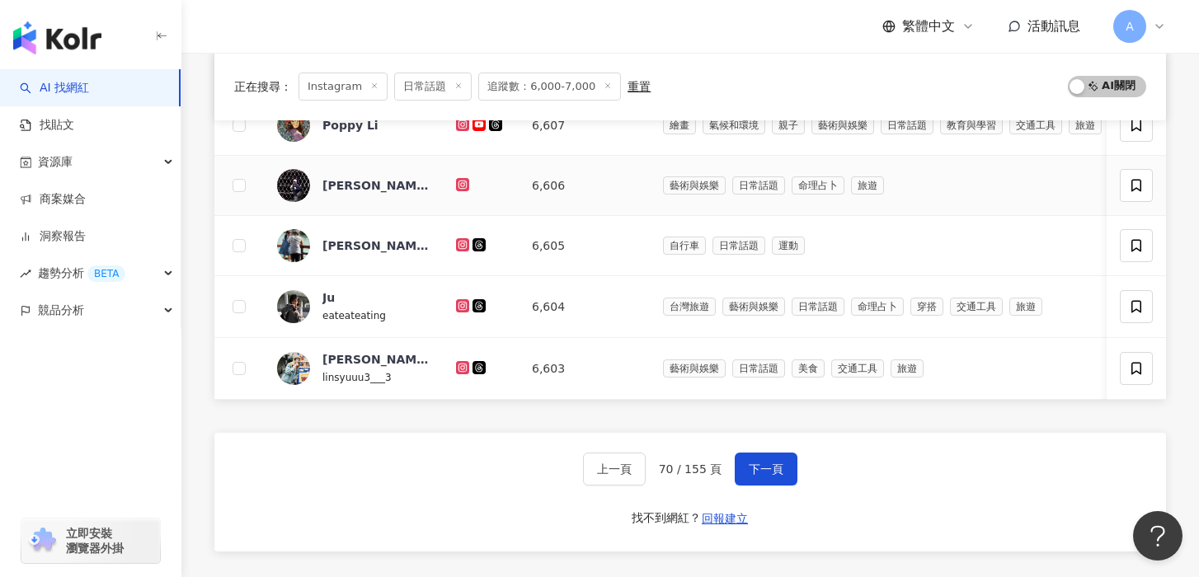
scroll to position [677, 0]
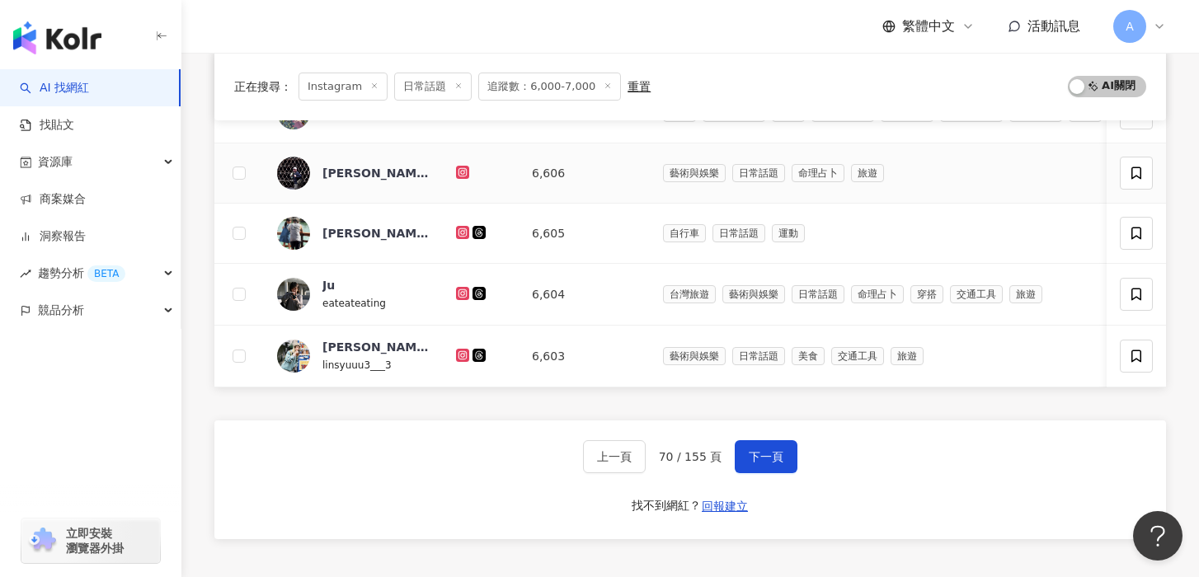
click at [460, 167] on icon at bounding box center [462, 172] width 13 height 13
click at [456, 229] on icon at bounding box center [462, 232] width 13 height 13
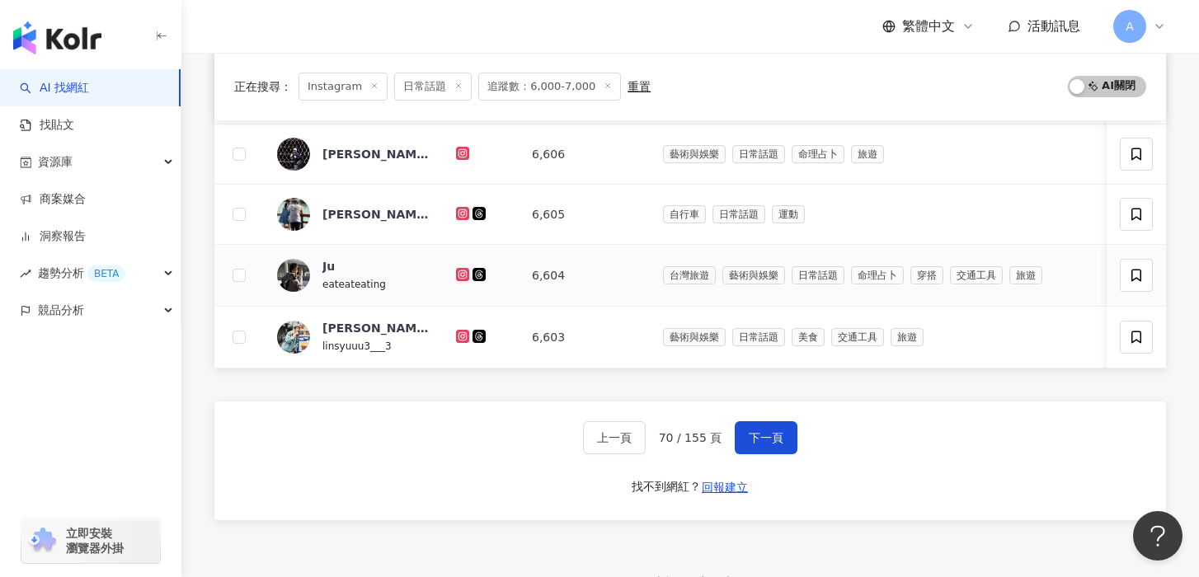
click at [461, 275] on icon at bounding box center [462, 275] width 11 height 10
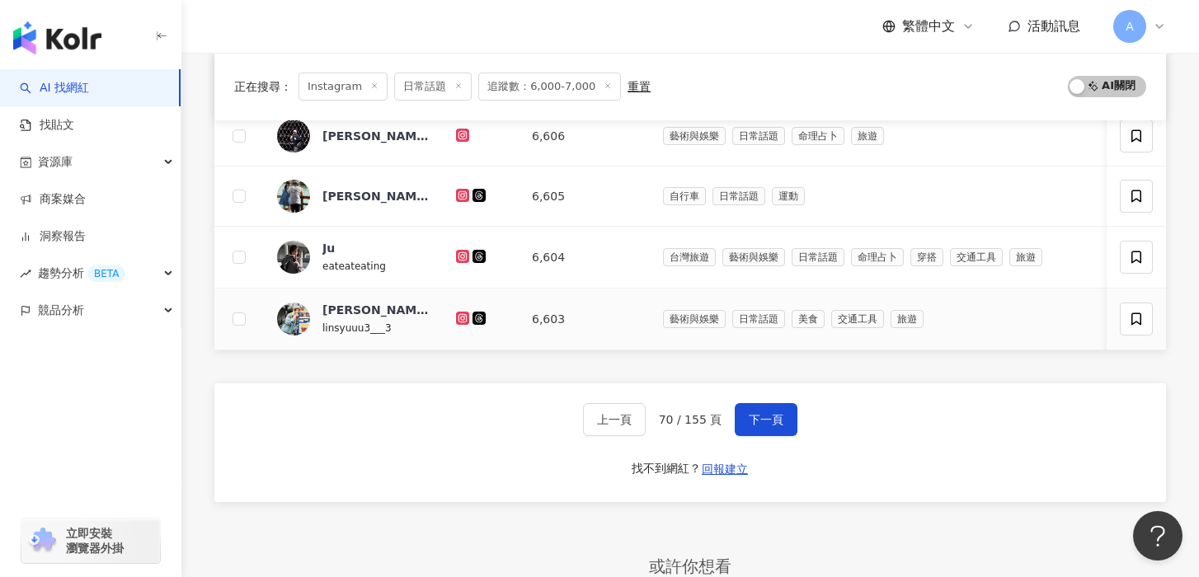
click at [465, 317] on icon at bounding box center [462, 317] width 7 height 7
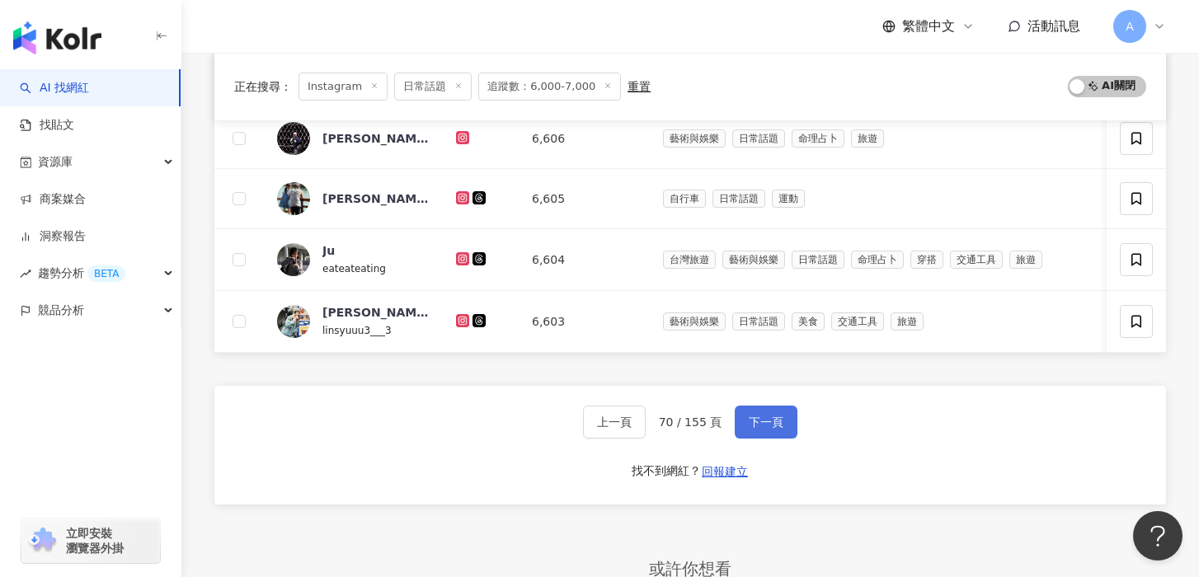
click at [761, 406] on button "下一頁" at bounding box center [765, 422] width 63 height 33
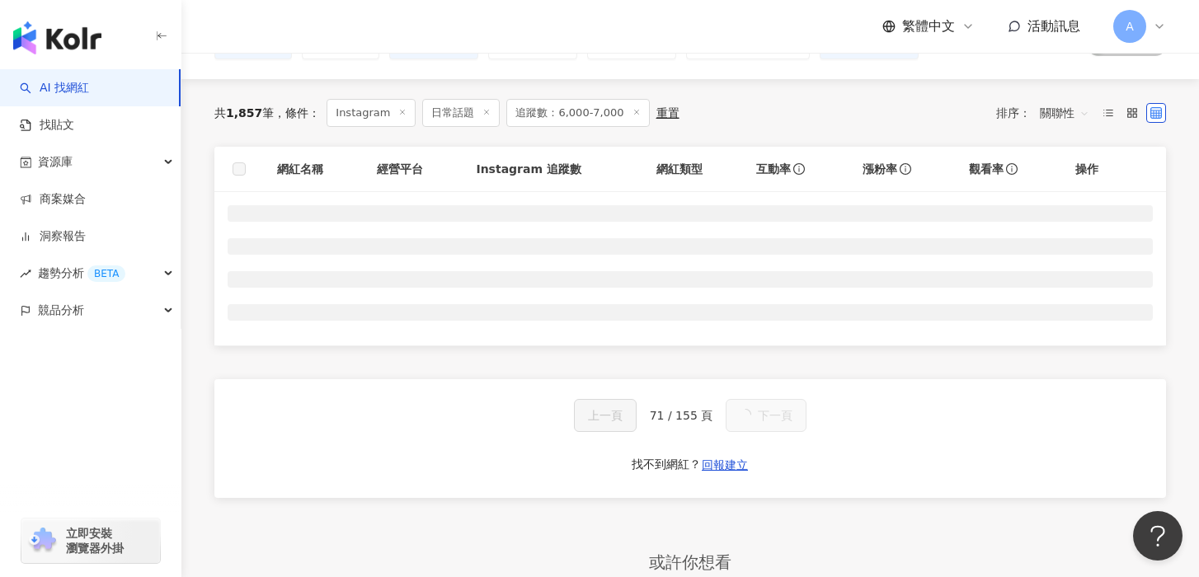
scroll to position [136, 0]
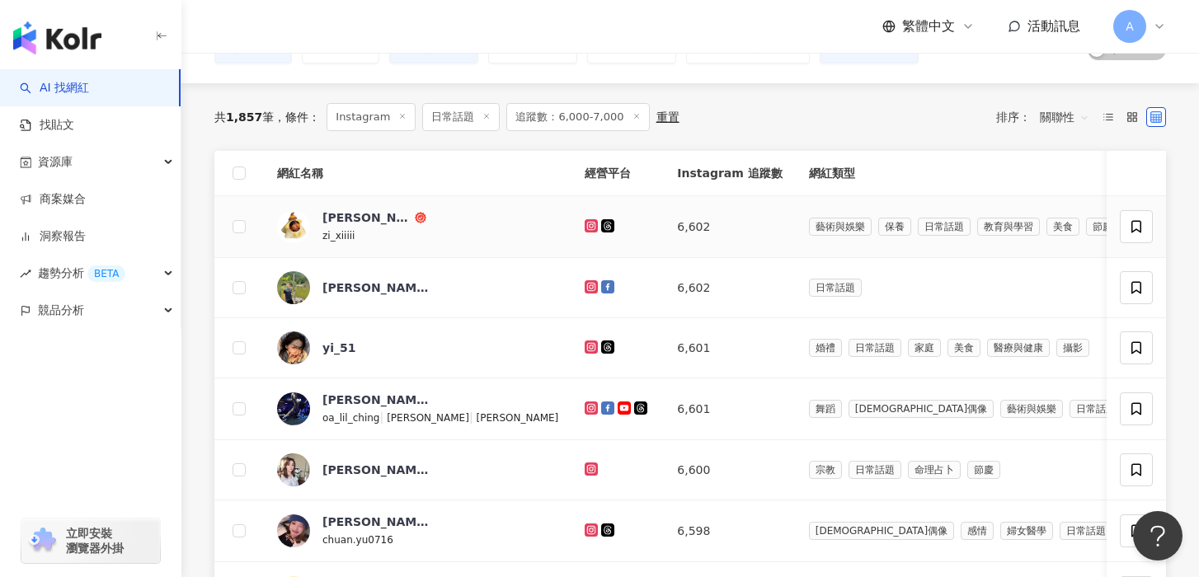
click at [590, 226] on icon at bounding box center [591, 225] width 2 height 2
click at [586, 283] on icon at bounding box center [591, 287] width 11 height 10
click at [584, 345] on icon at bounding box center [590, 346] width 13 height 13
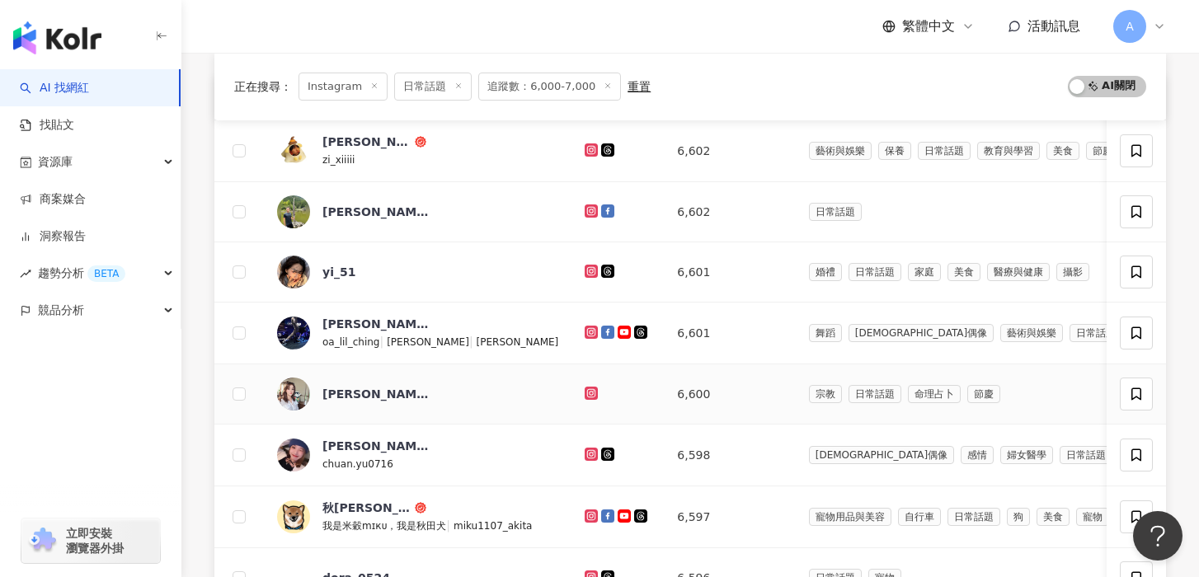
scroll to position [258, 0]
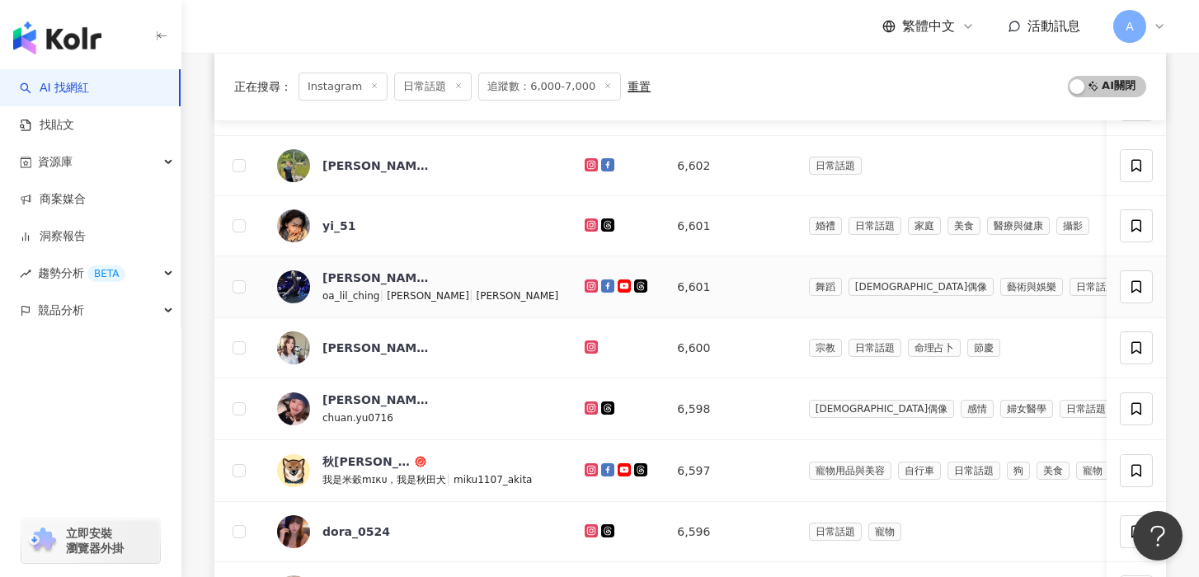
click at [588, 284] on icon at bounding box center [591, 285] width 7 height 7
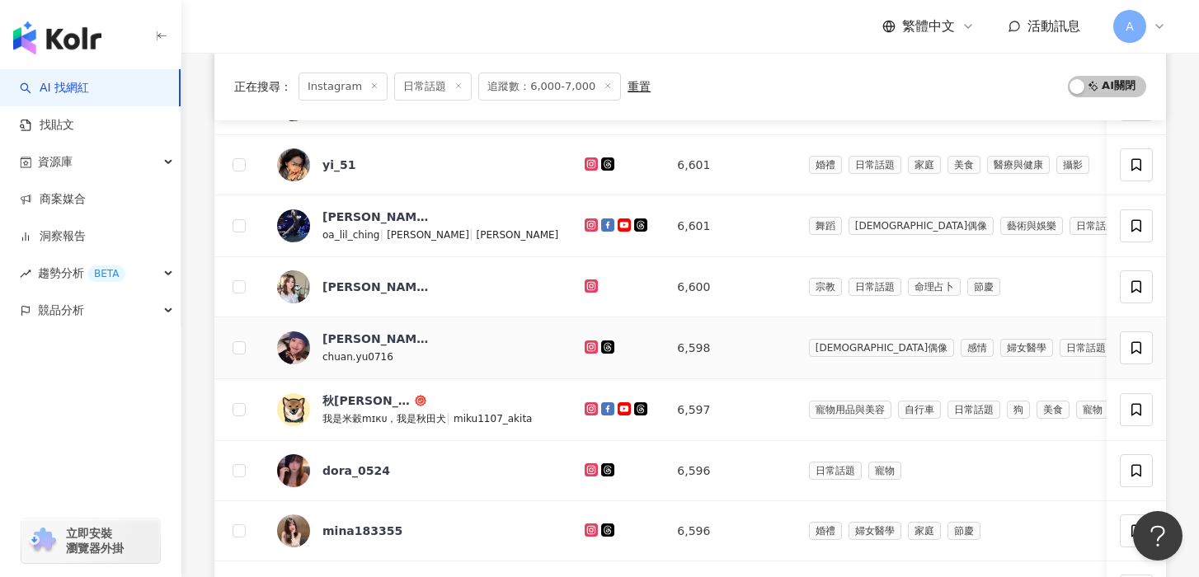
scroll to position [331, 0]
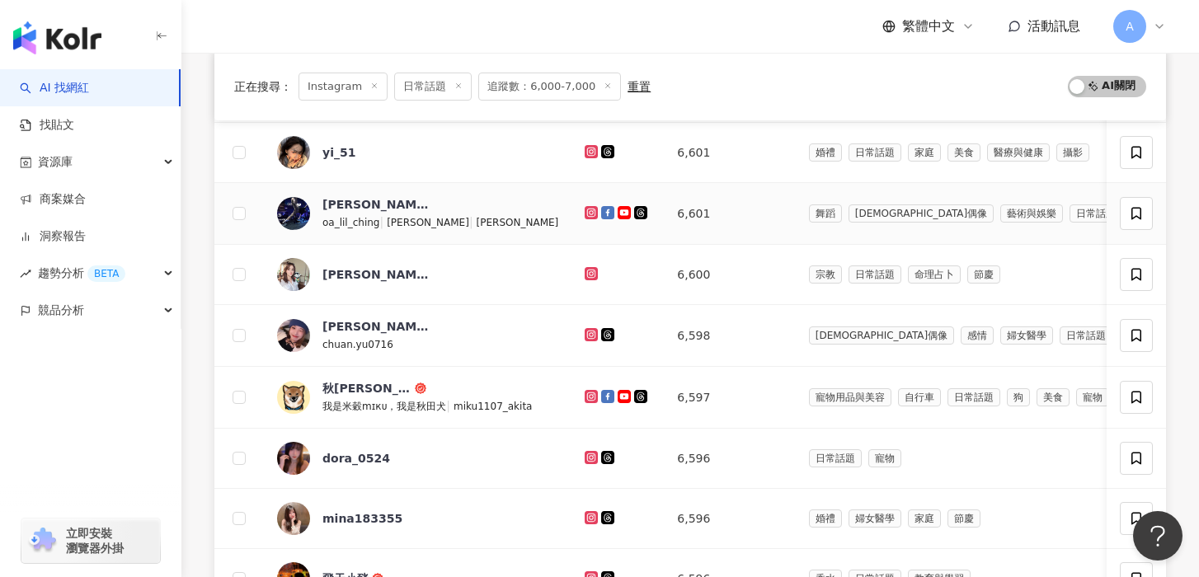
click at [584, 208] on icon at bounding box center [590, 212] width 13 height 13
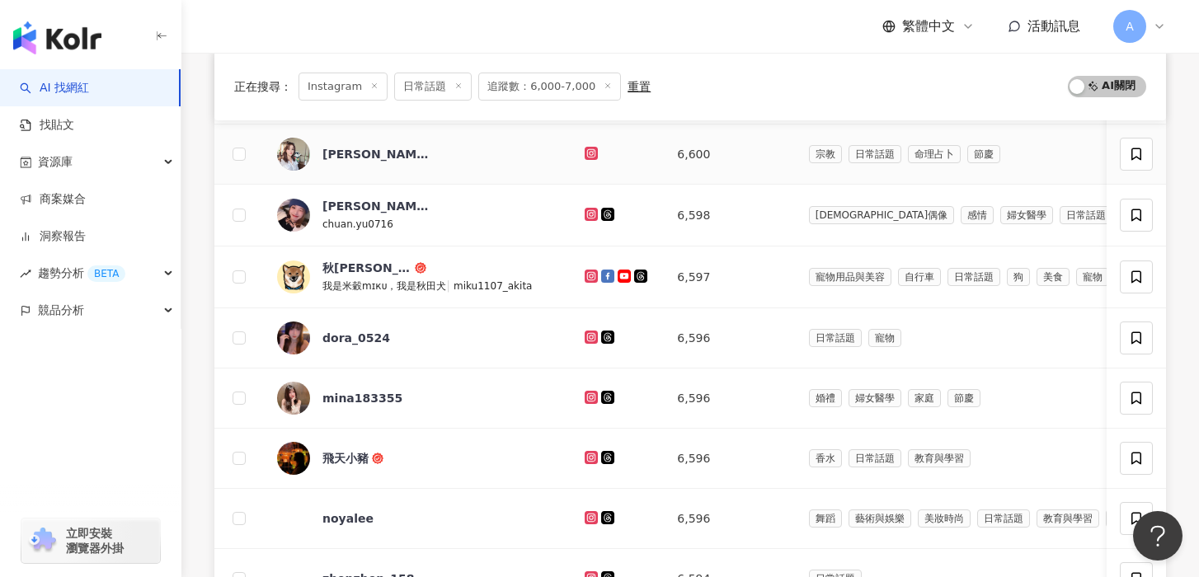
scroll to position [453, 0]
click at [586, 148] on icon at bounding box center [591, 153] width 11 height 10
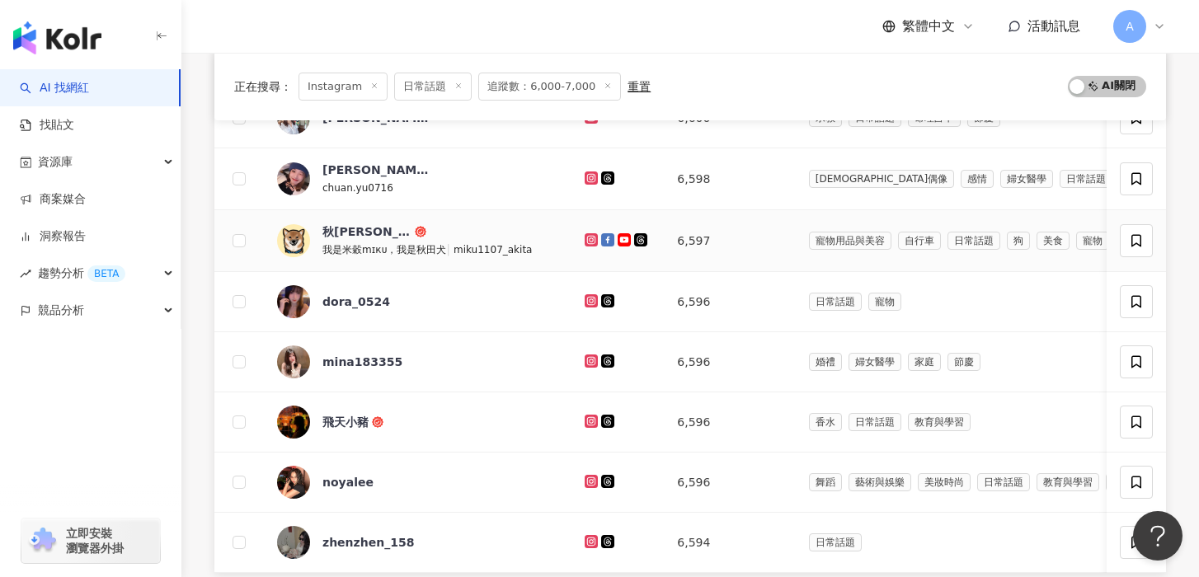
scroll to position [509, 0]
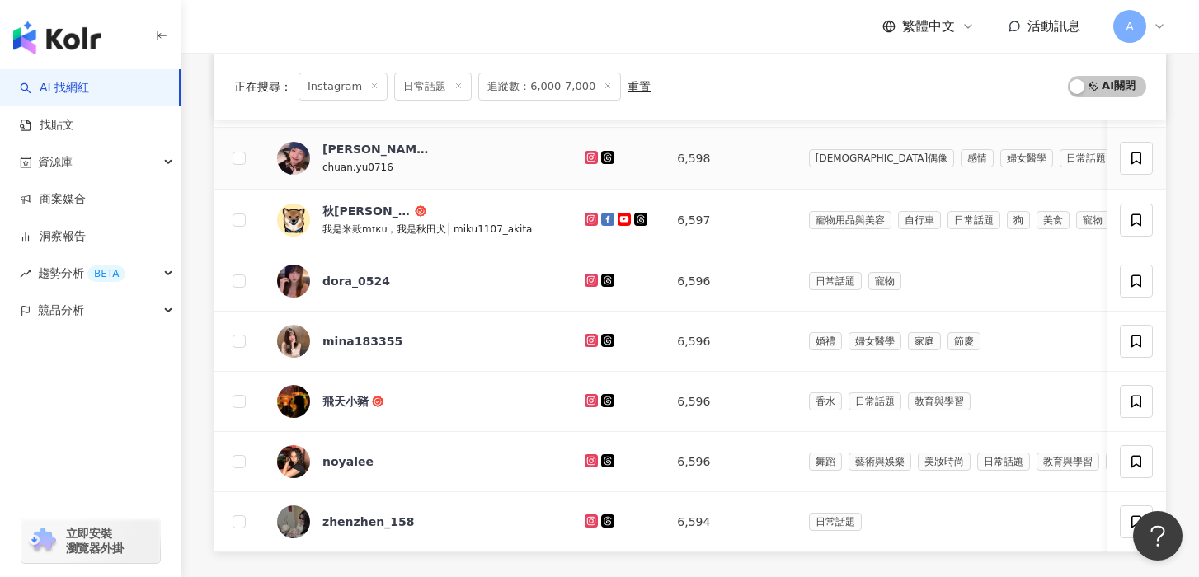
click at [571, 157] on td at bounding box center [617, 159] width 92 height 62
click at [584, 157] on icon at bounding box center [590, 157] width 13 height 13
click at [584, 275] on icon at bounding box center [590, 280] width 13 height 13
click at [588, 338] on icon at bounding box center [591, 339] width 7 height 7
click at [588, 403] on icon at bounding box center [591, 399] width 7 height 7
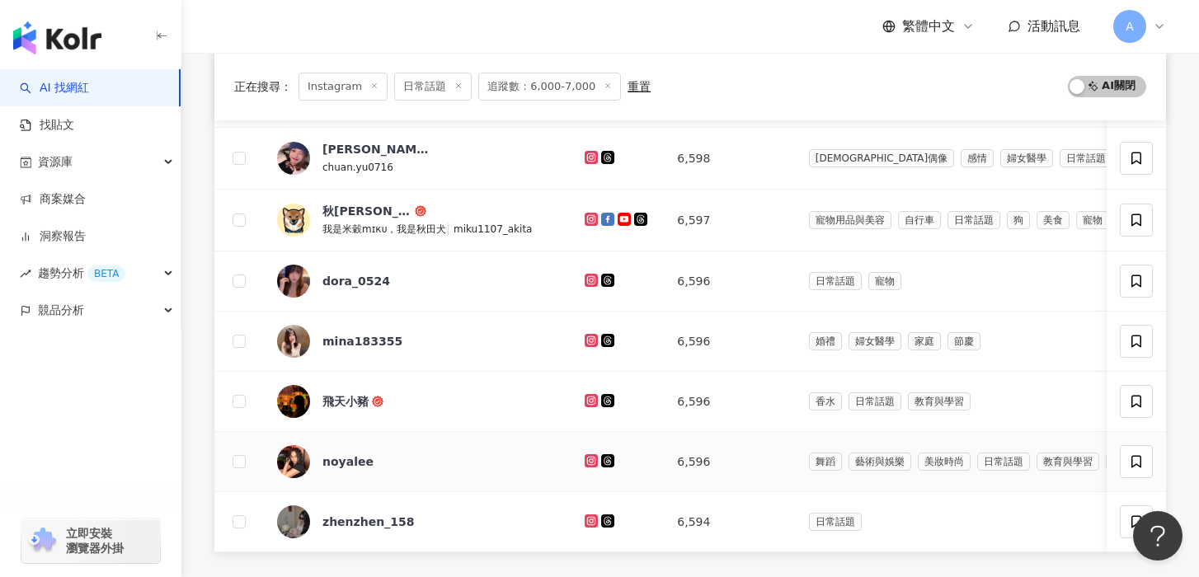
click at [584, 453] on div at bounding box center [617, 462] width 66 height 18
click at [584, 455] on icon at bounding box center [590, 460] width 13 height 13
